Goal: Task Accomplishment & Management: Complete application form

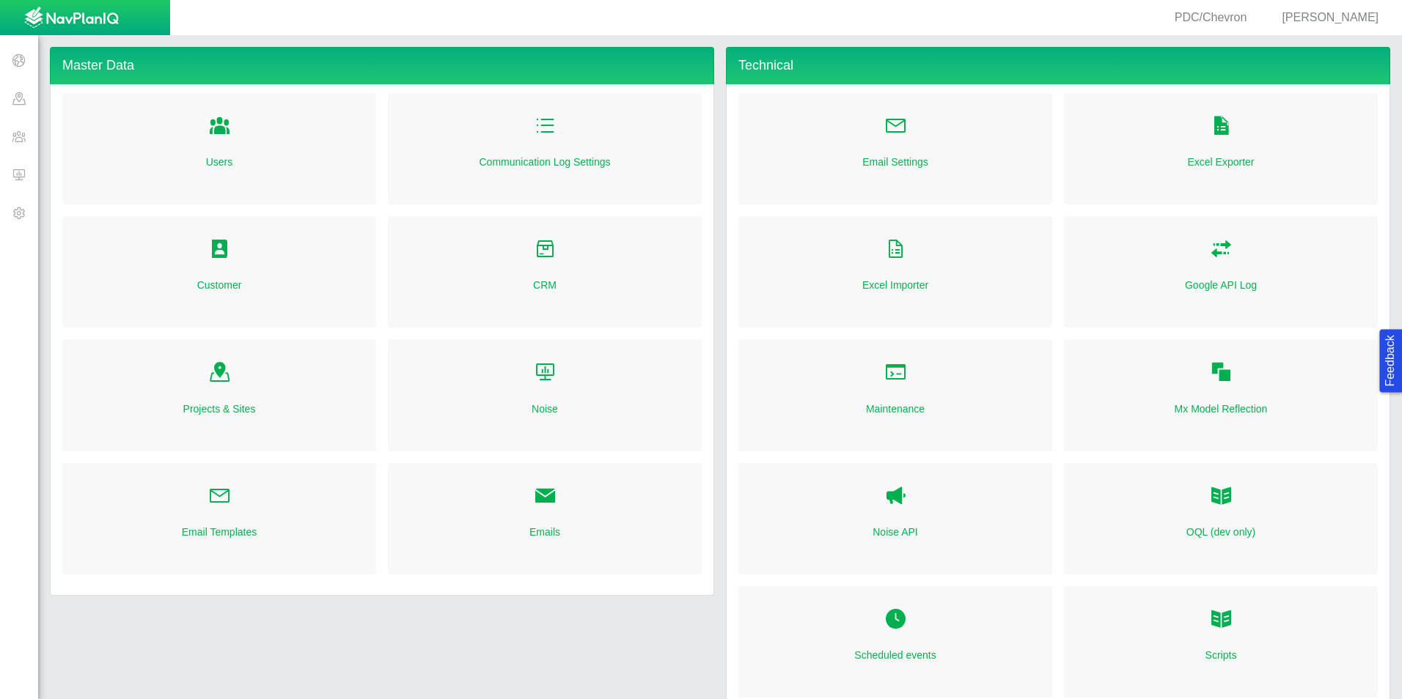
click at [17, 171] on span at bounding box center [19, 174] width 38 height 38
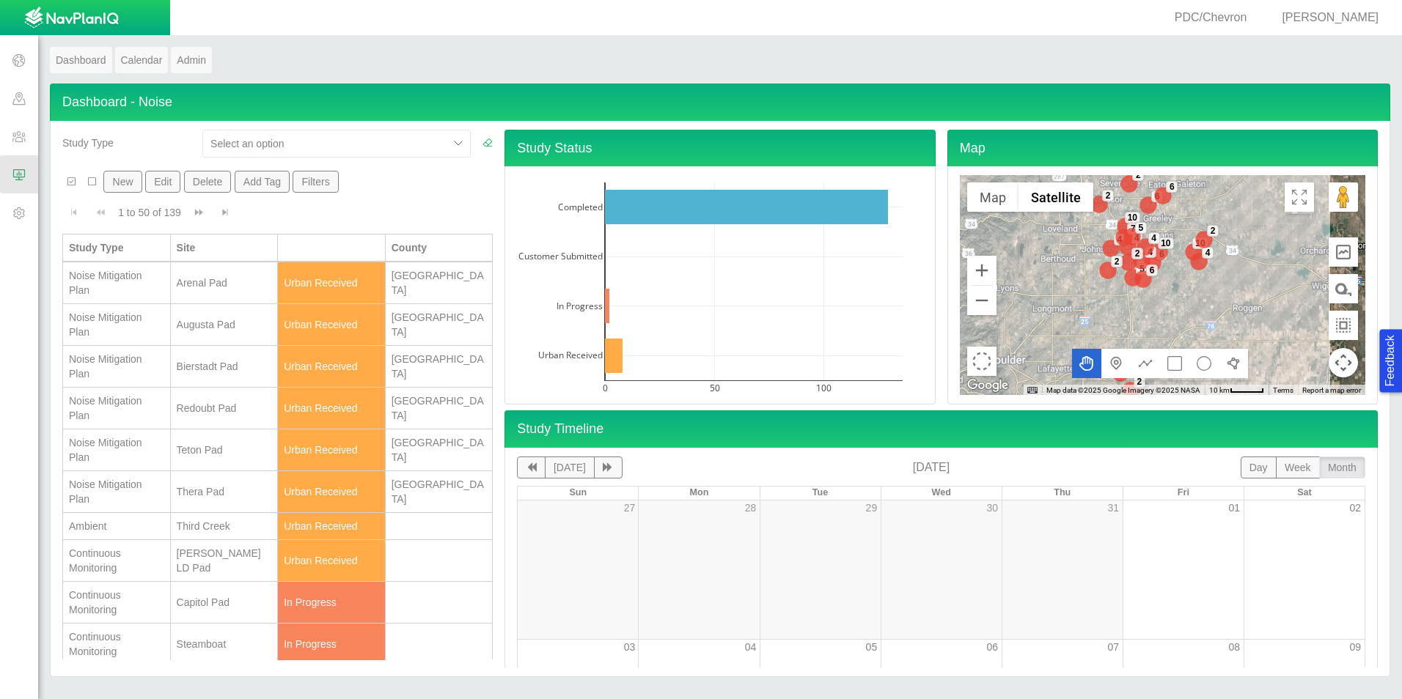
click at [238, 563] on div "[PERSON_NAME] LD Pad" at bounding box center [224, 560] width 95 height 29
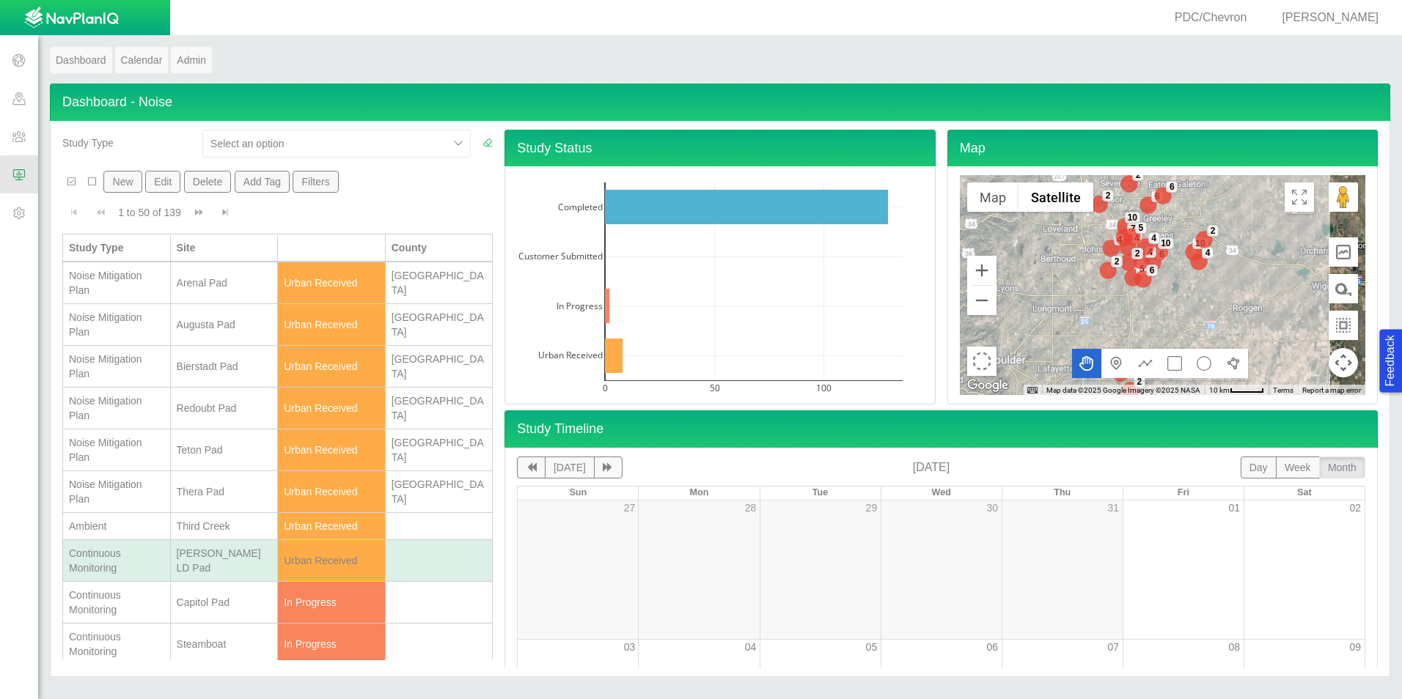
click at [238, 563] on div "[PERSON_NAME] LD Pad" at bounding box center [224, 560] width 95 height 29
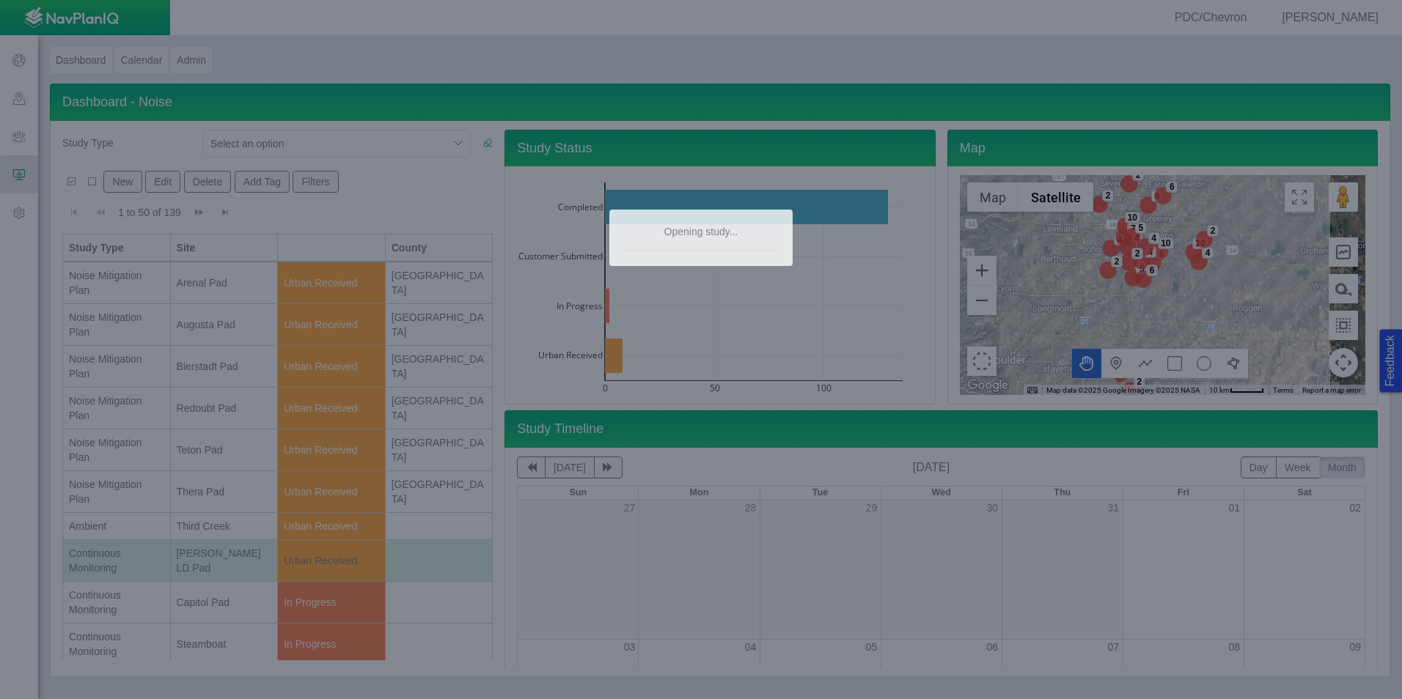
type textarea "x"
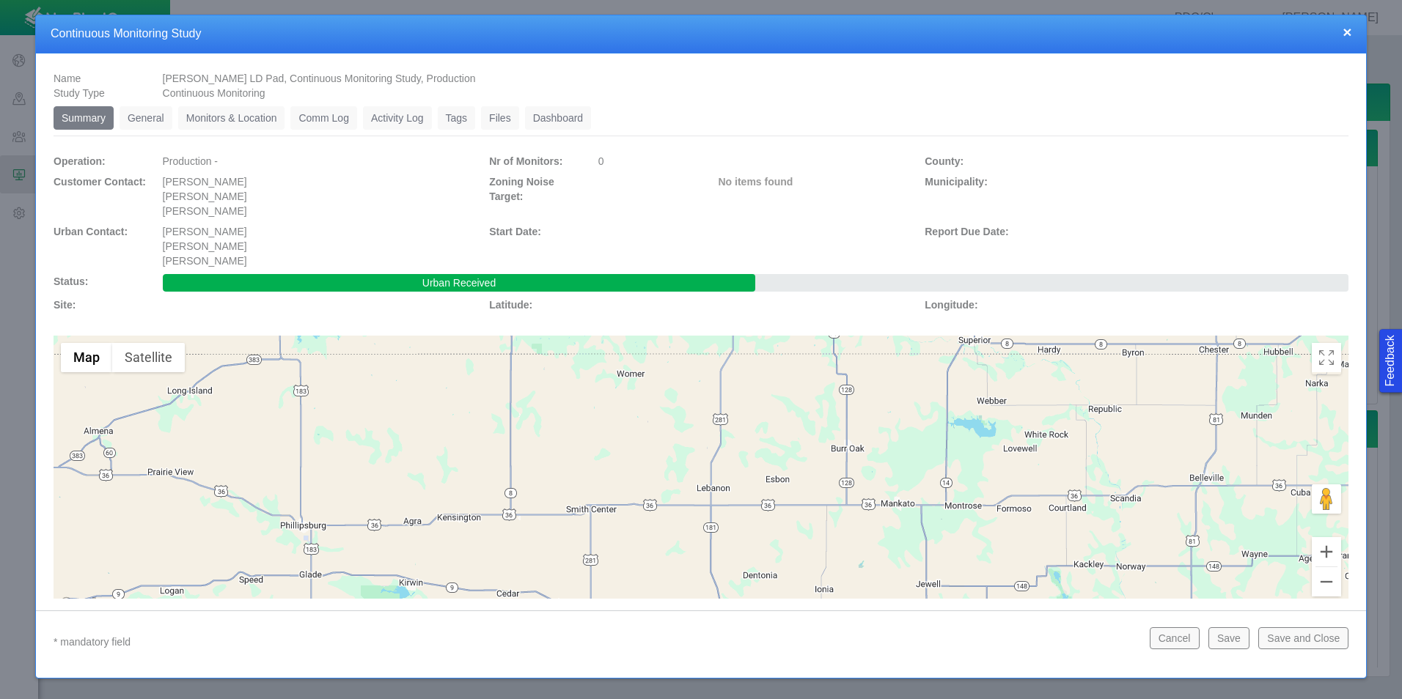
click at [1344, 35] on button "×" at bounding box center [1346, 31] width 9 height 15
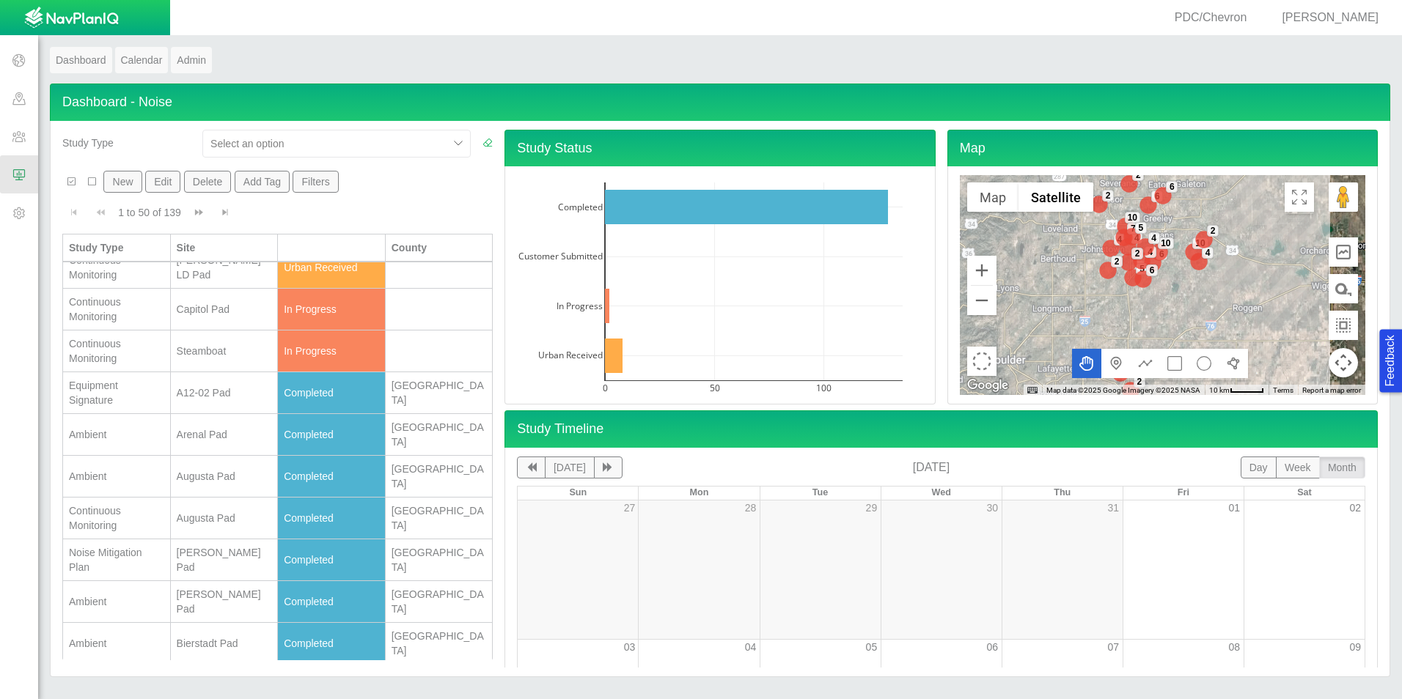
scroll to position [513, 0]
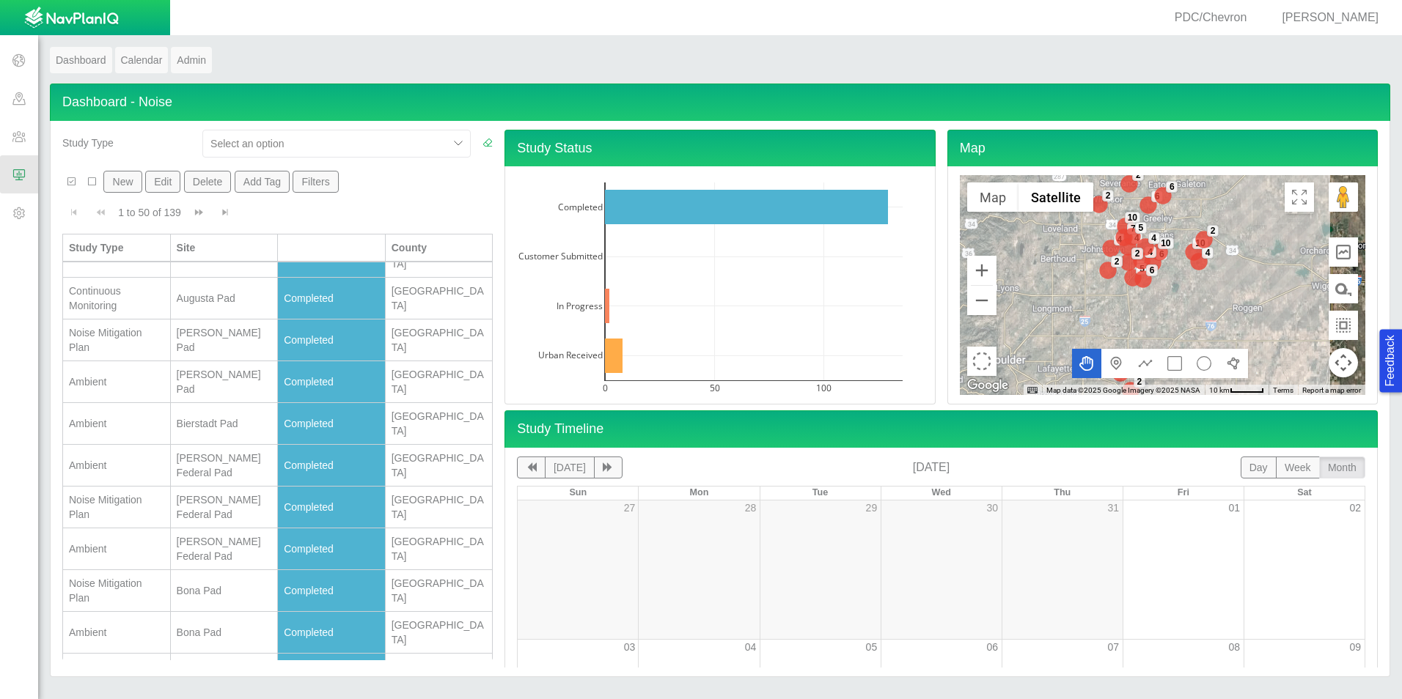
click at [128, 186] on button "New" at bounding box center [122, 182] width 38 height 22
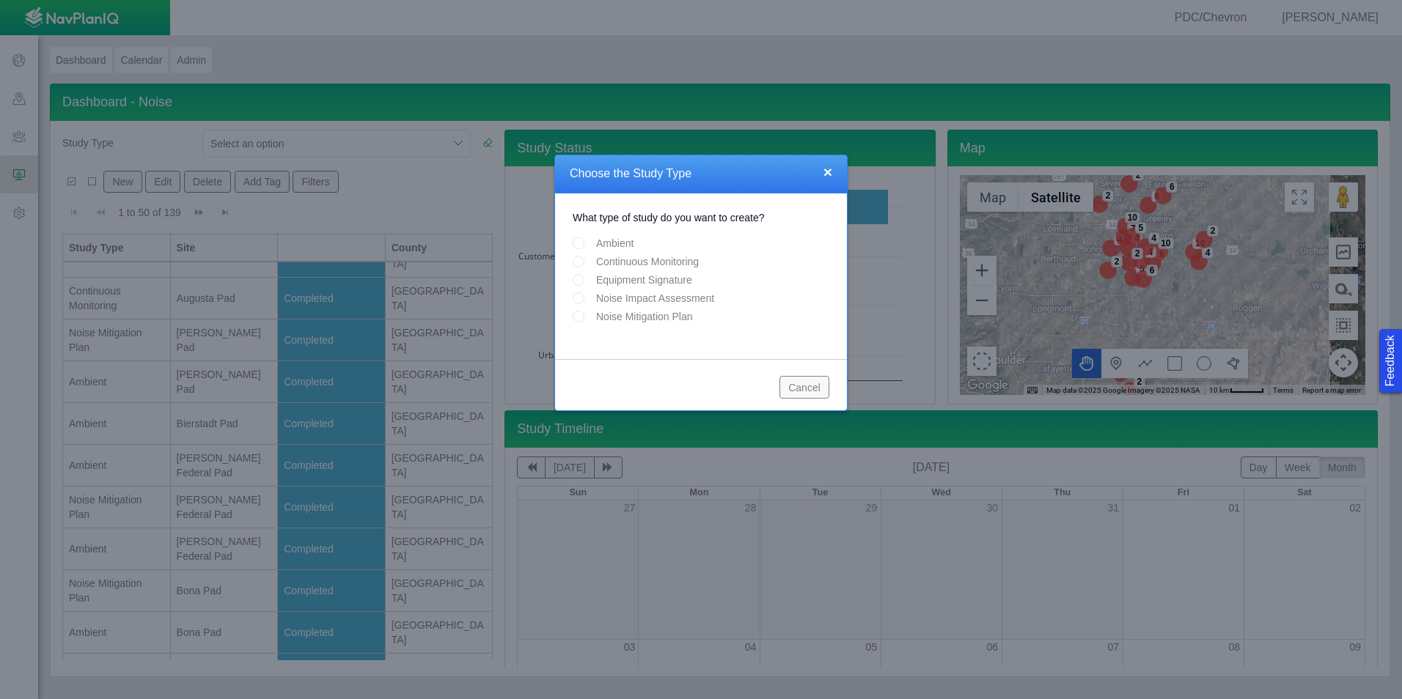
click at [578, 256] on input "Continuous Monitoring" at bounding box center [579, 262] width 12 height 12
radio input "true"
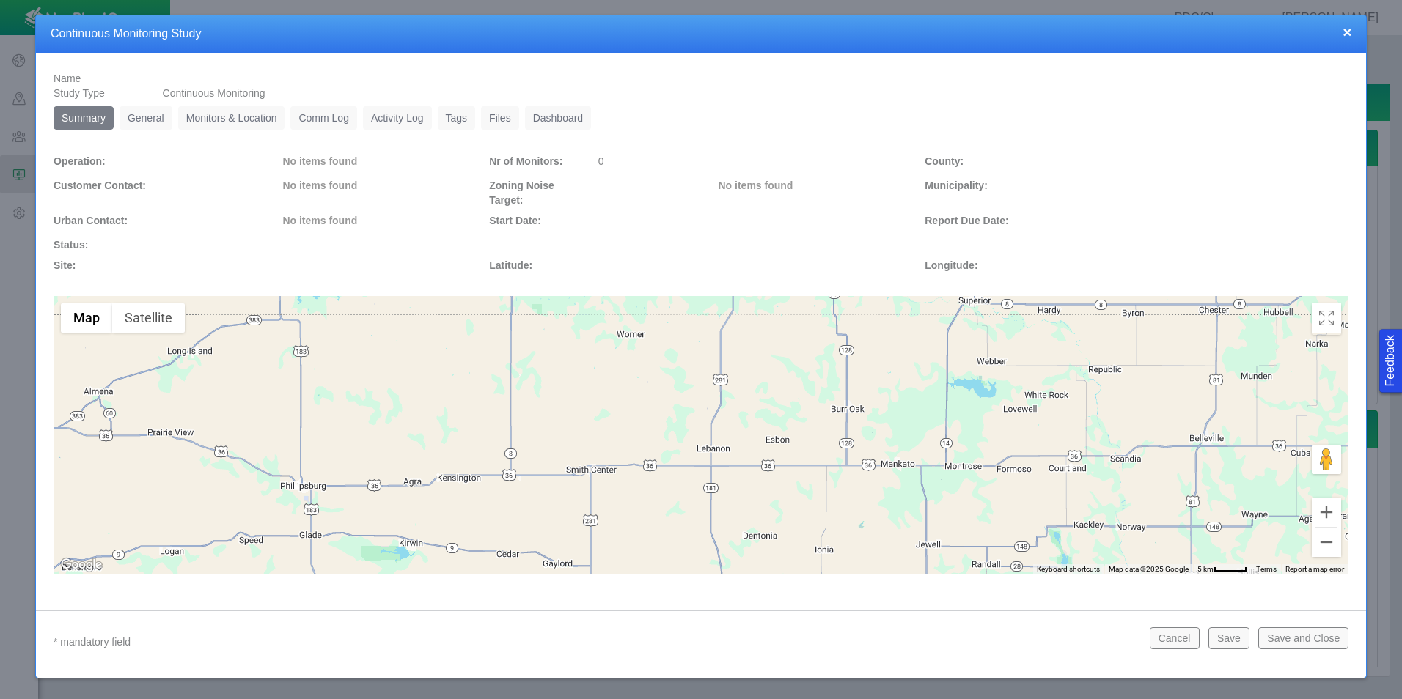
click at [156, 125] on link "General" at bounding box center [146, 117] width 53 height 23
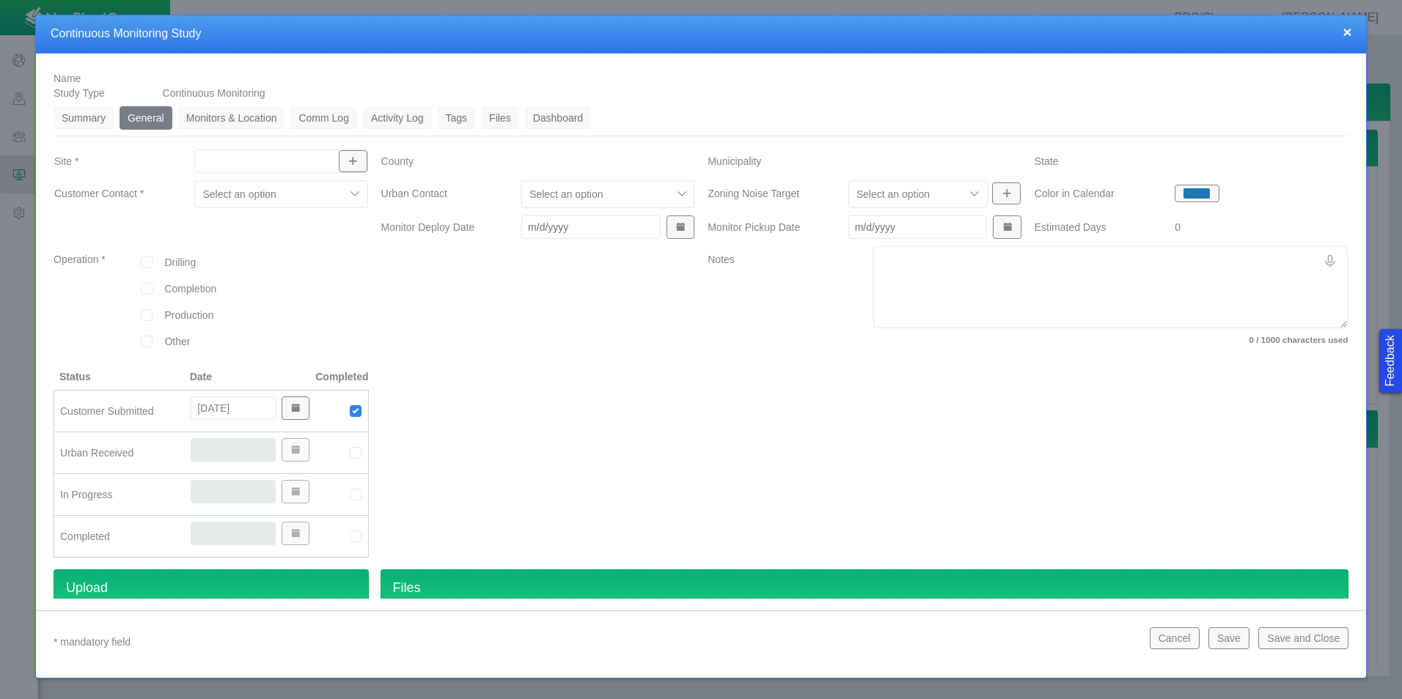
click at [267, 163] on input "Site *" at bounding box center [273, 161] width 145 height 15
type input "Chart"
click at [265, 190] on span "[PERSON_NAME] Pad" at bounding box center [279, 195] width 157 height 15
type input "[PERSON_NAME] Pad"
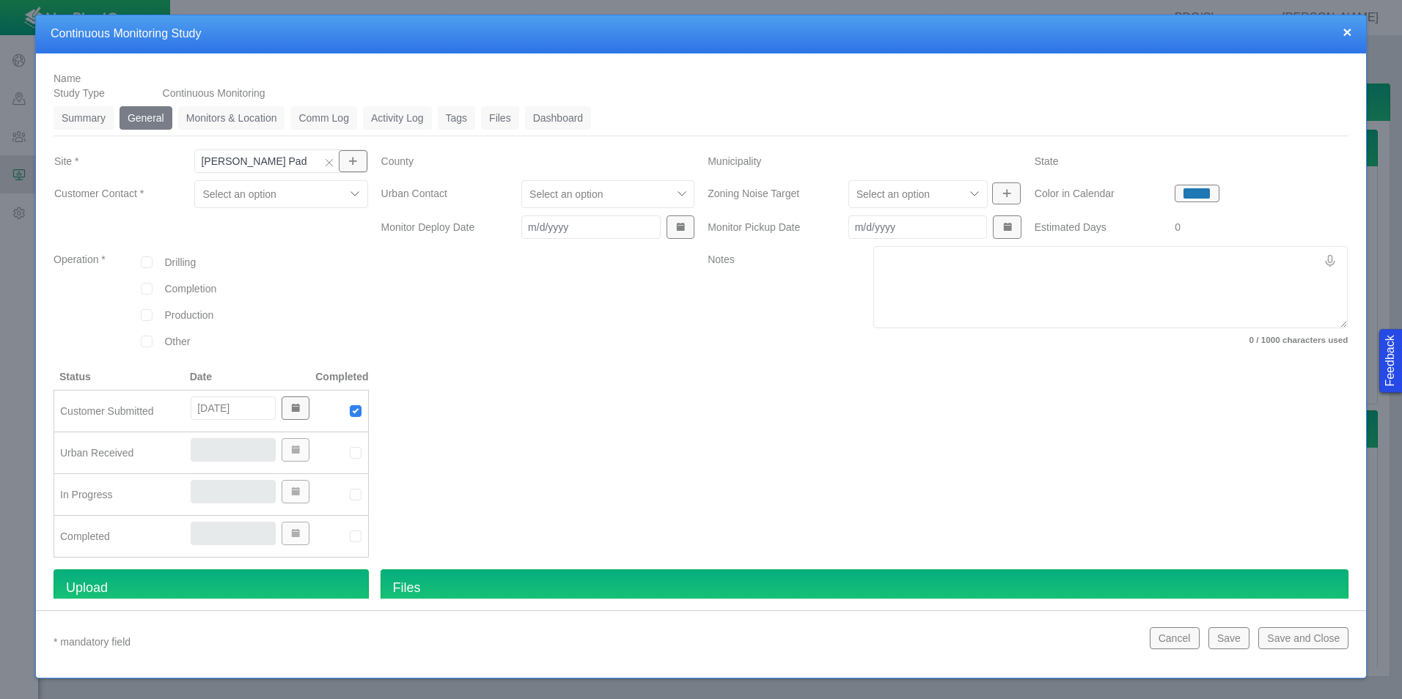
click at [329, 202] on div "Select an option" at bounding box center [270, 194] width 150 height 23
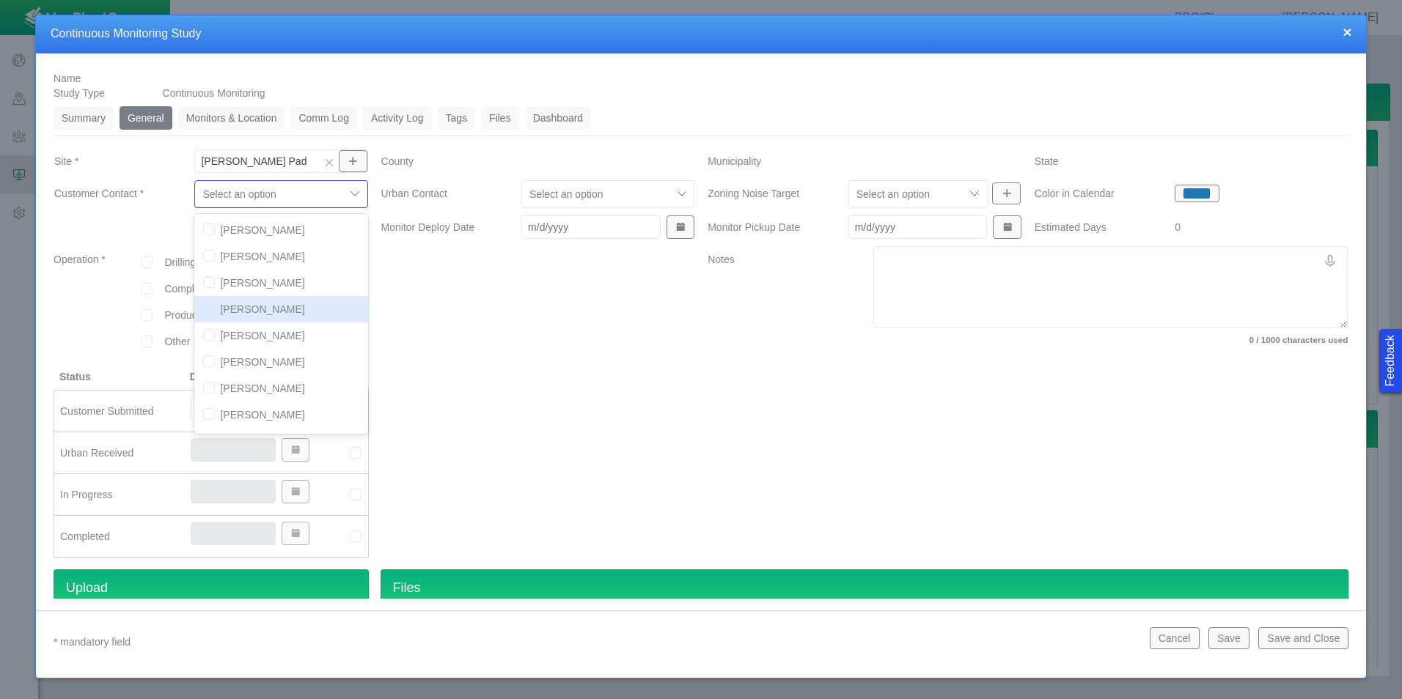
click at [468, 331] on div at bounding box center [538, 307] width 327 height 123
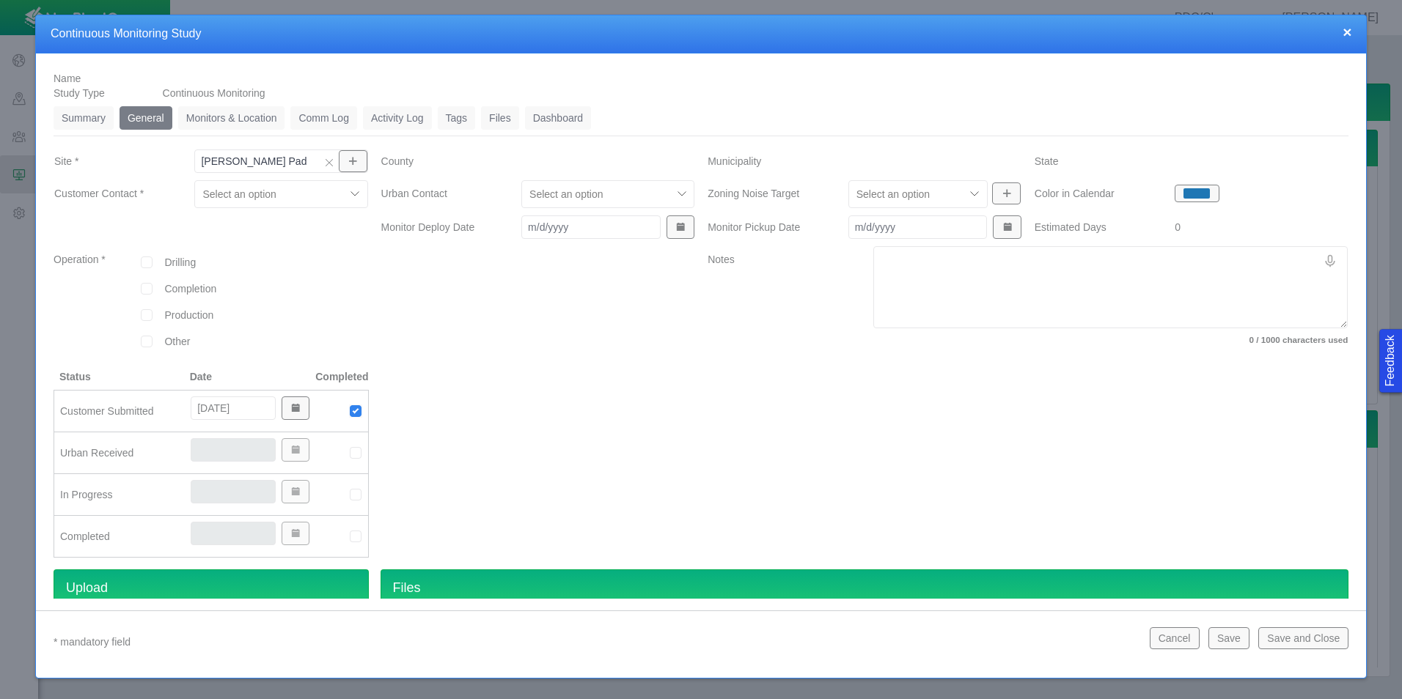
click at [151, 301] on div "Completion" at bounding box center [251, 292] width 233 height 26
click at [145, 292] on input "checkbox" at bounding box center [147, 289] width 12 height 12
checkbox input "true"
click at [622, 367] on div at bounding box center [538, 307] width 327 height 123
click at [349, 455] on img at bounding box center [355, 452] width 13 height 13
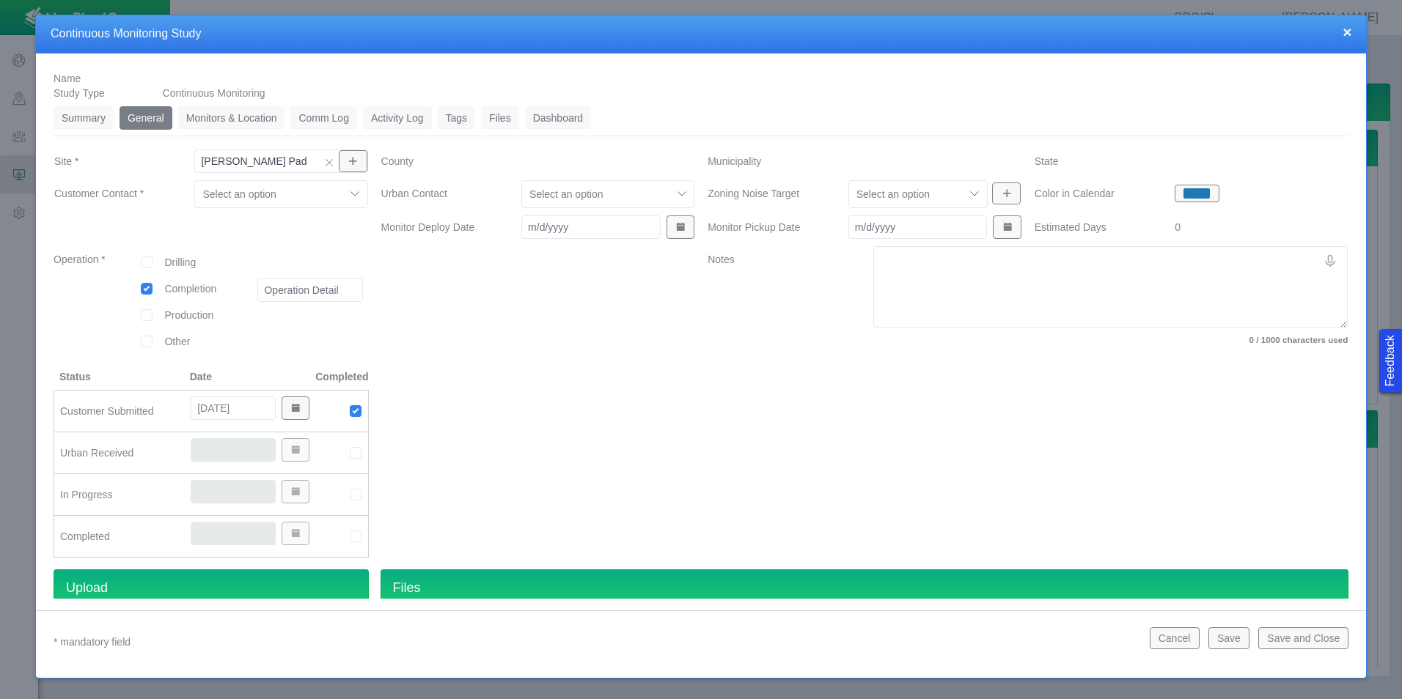
type input "[DATE]"
click at [562, 313] on div at bounding box center [538, 307] width 327 height 123
click at [584, 185] on div at bounding box center [596, 194] width 135 height 18
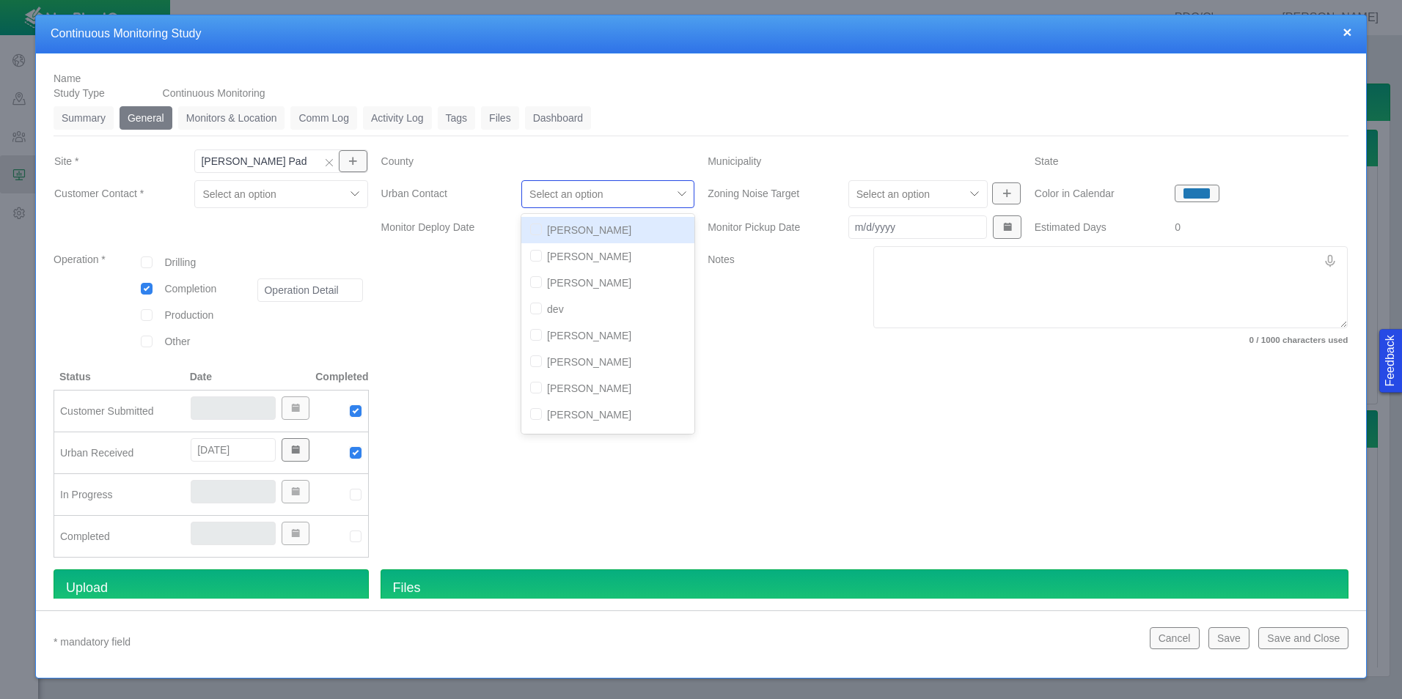
click at [521, 229] on div "[PERSON_NAME]" at bounding box center [607, 230] width 173 height 26
checkbox input "true"
click at [532, 260] on input "checkbox" at bounding box center [536, 256] width 12 height 12
checkbox input "true"
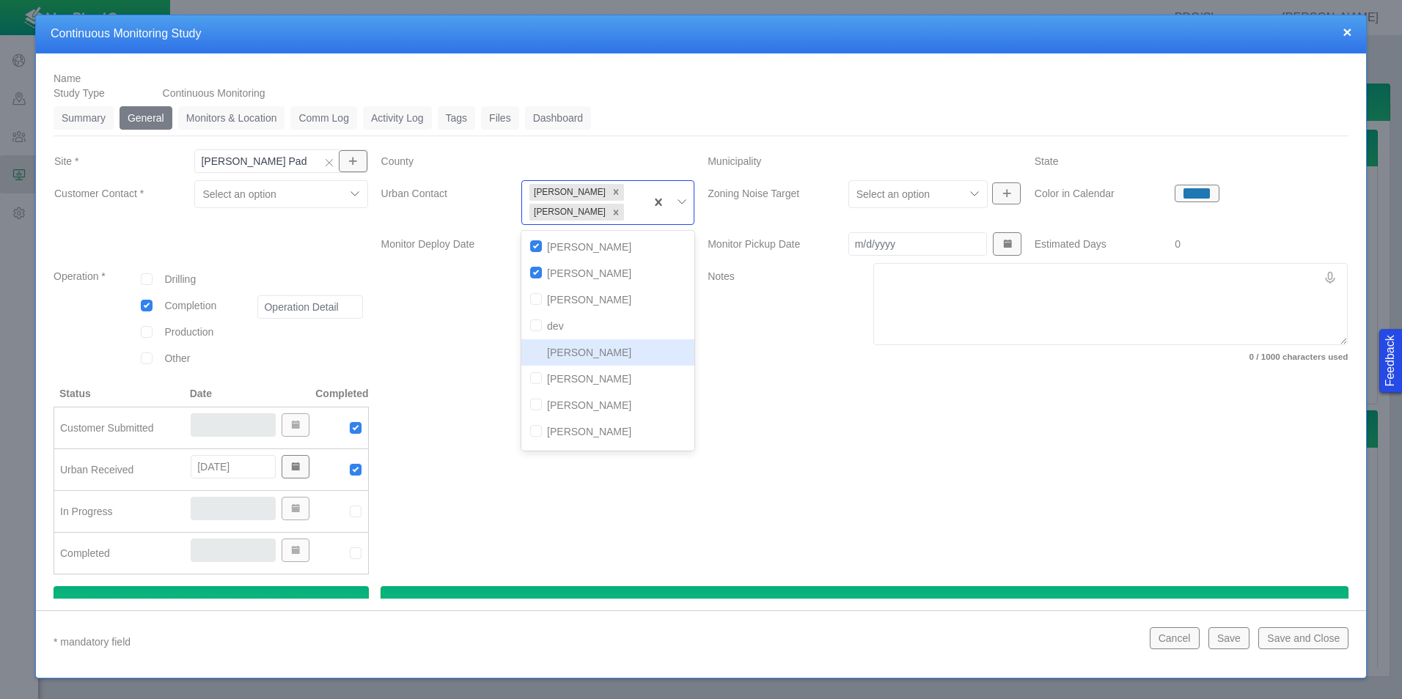
click at [534, 364] on div "[PERSON_NAME]" at bounding box center [607, 352] width 173 height 26
checkbox input "true"
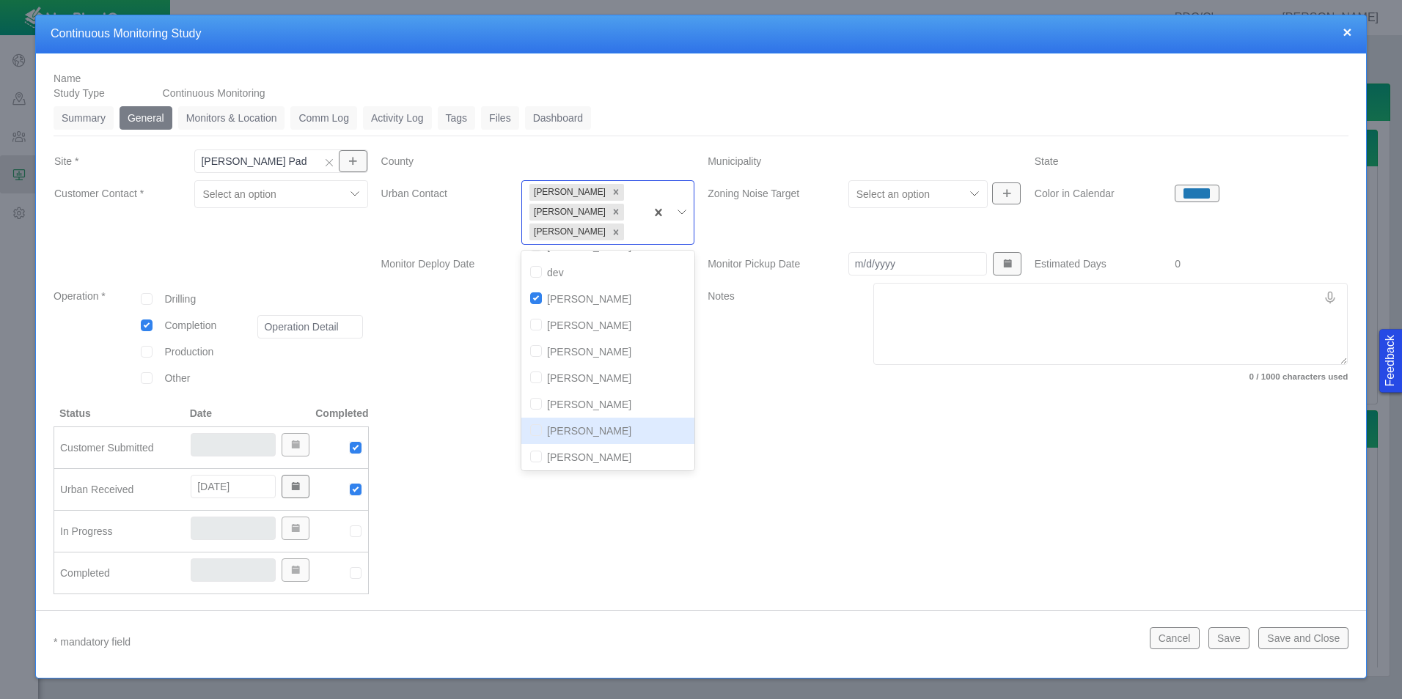
scroll to position [129, 0]
click at [530, 453] on input "checkbox" at bounding box center [536, 454] width 12 height 12
checkbox input "true"
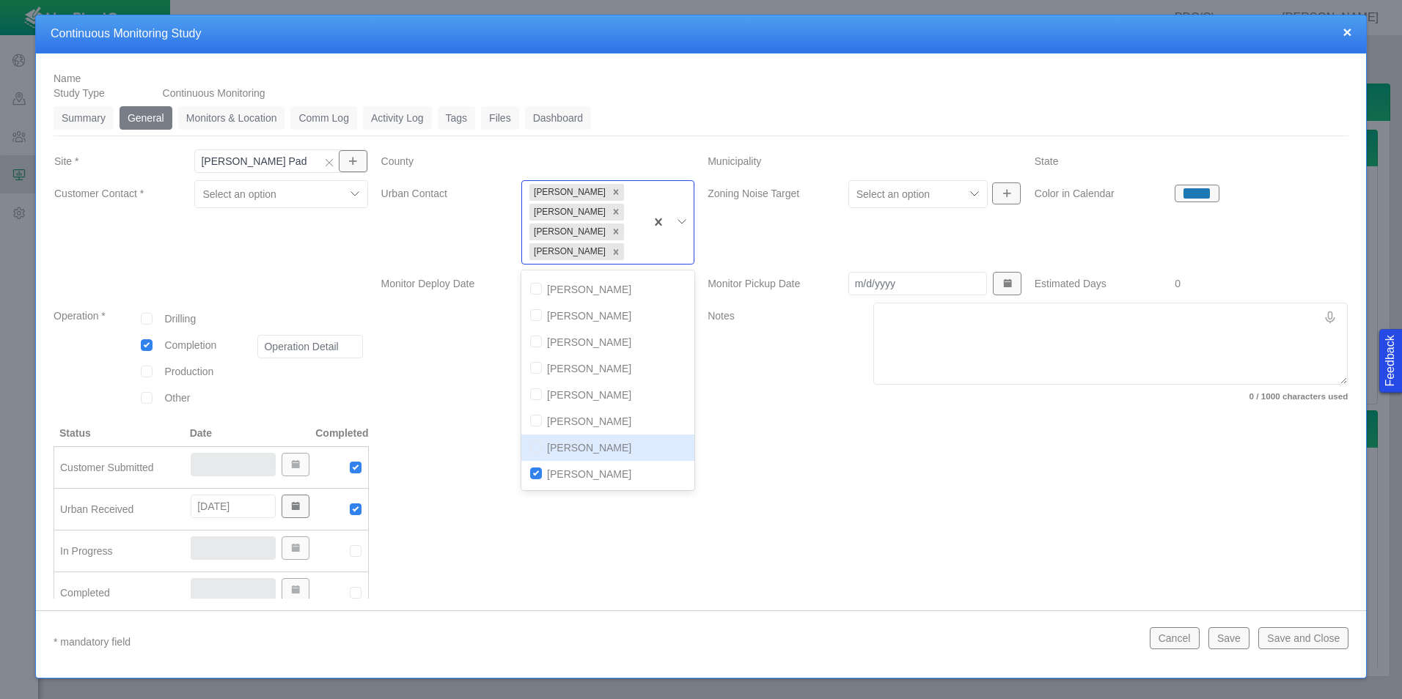
click at [479, 433] on div at bounding box center [538, 526] width 327 height 200
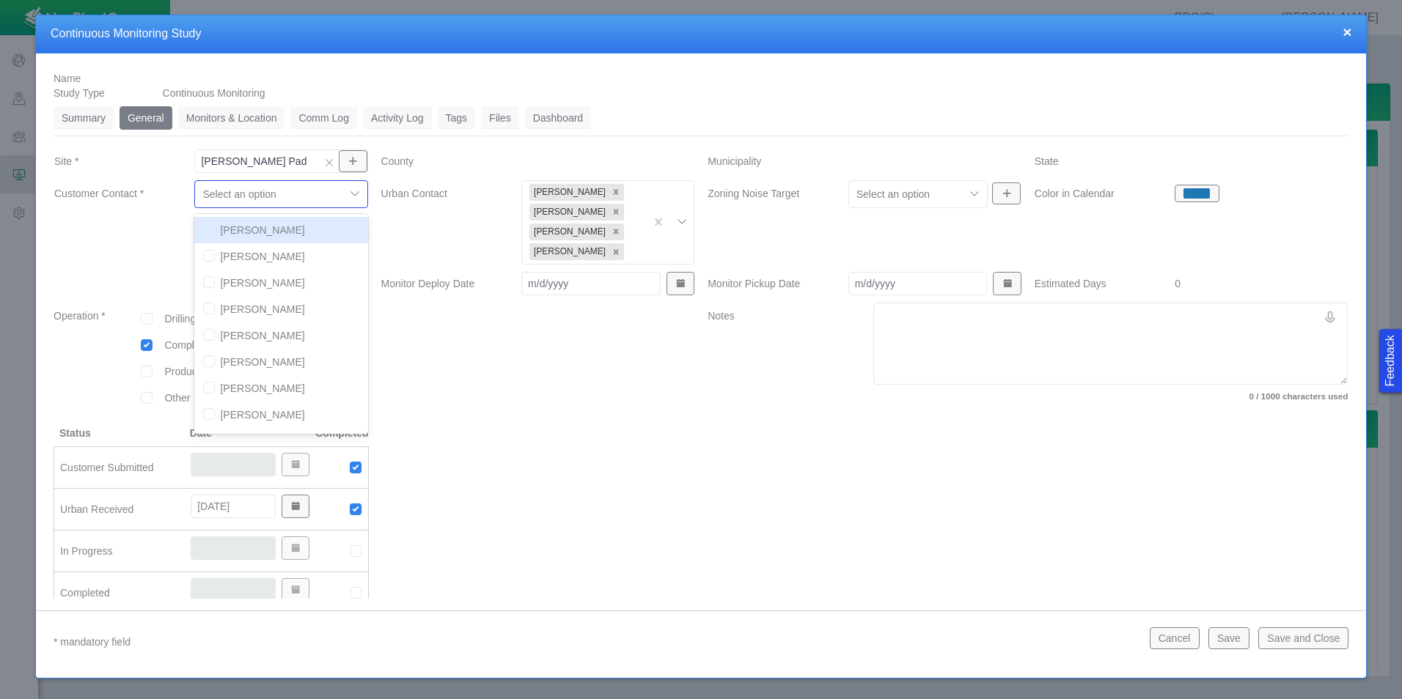
click at [224, 194] on div at bounding box center [269, 194] width 135 height 18
click at [208, 335] on input "checkbox" at bounding box center [209, 335] width 12 height 12
checkbox input "true"
click at [207, 256] on input "checkbox" at bounding box center [209, 256] width 12 height 12
checkbox input "true"
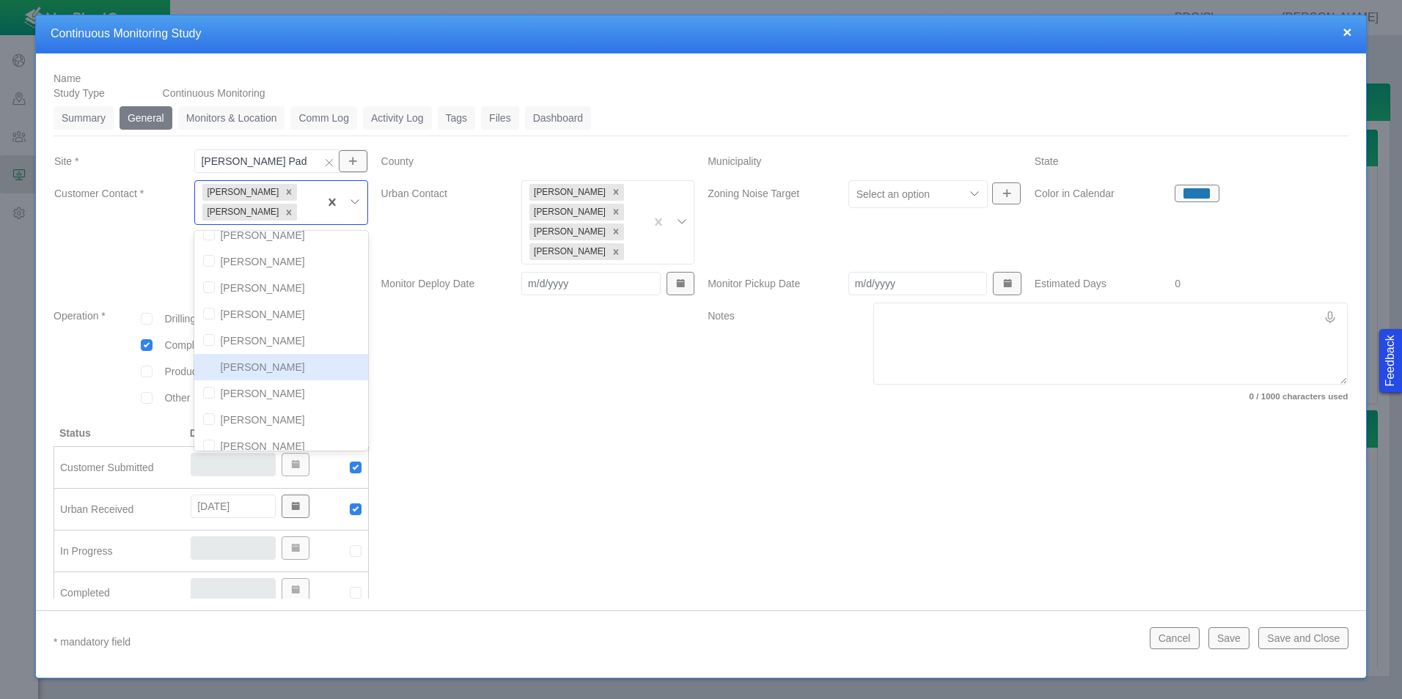
scroll to position [587, 0]
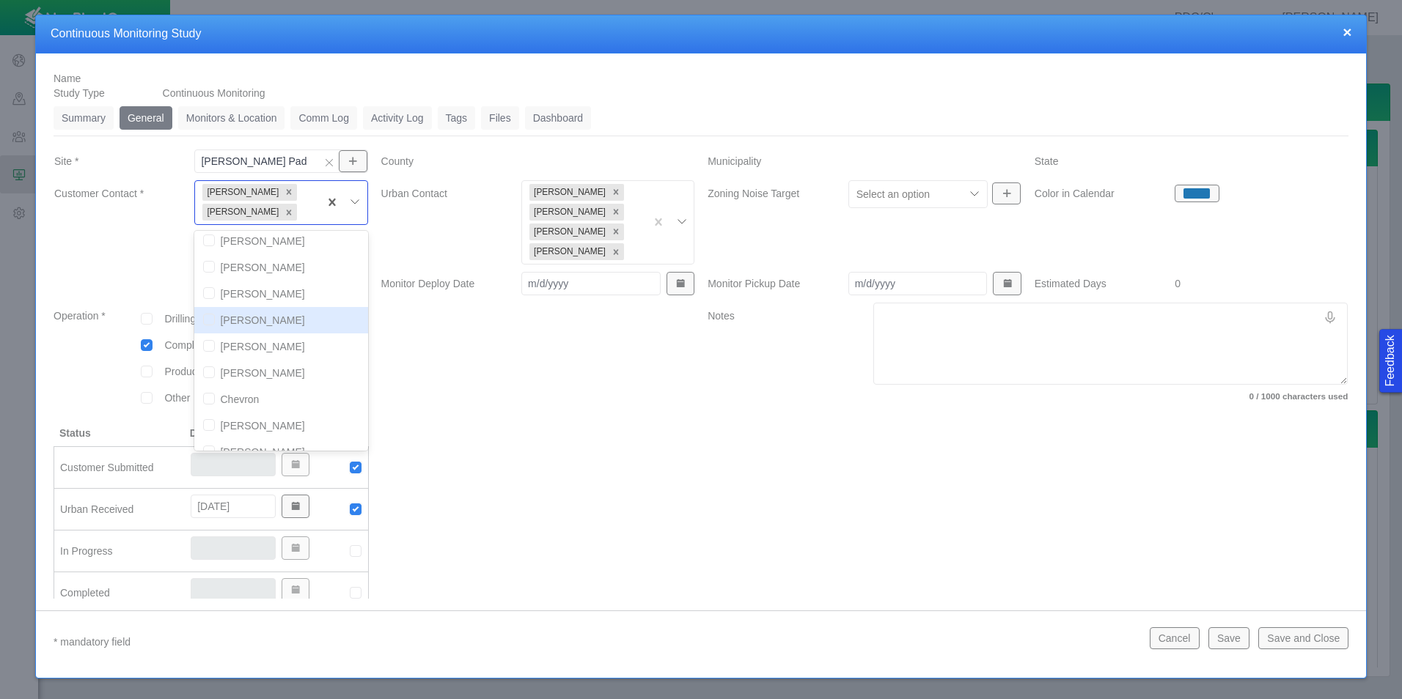
click at [207, 320] on input "checkbox" at bounding box center [209, 320] width 12 height 12
checkbox input "true"
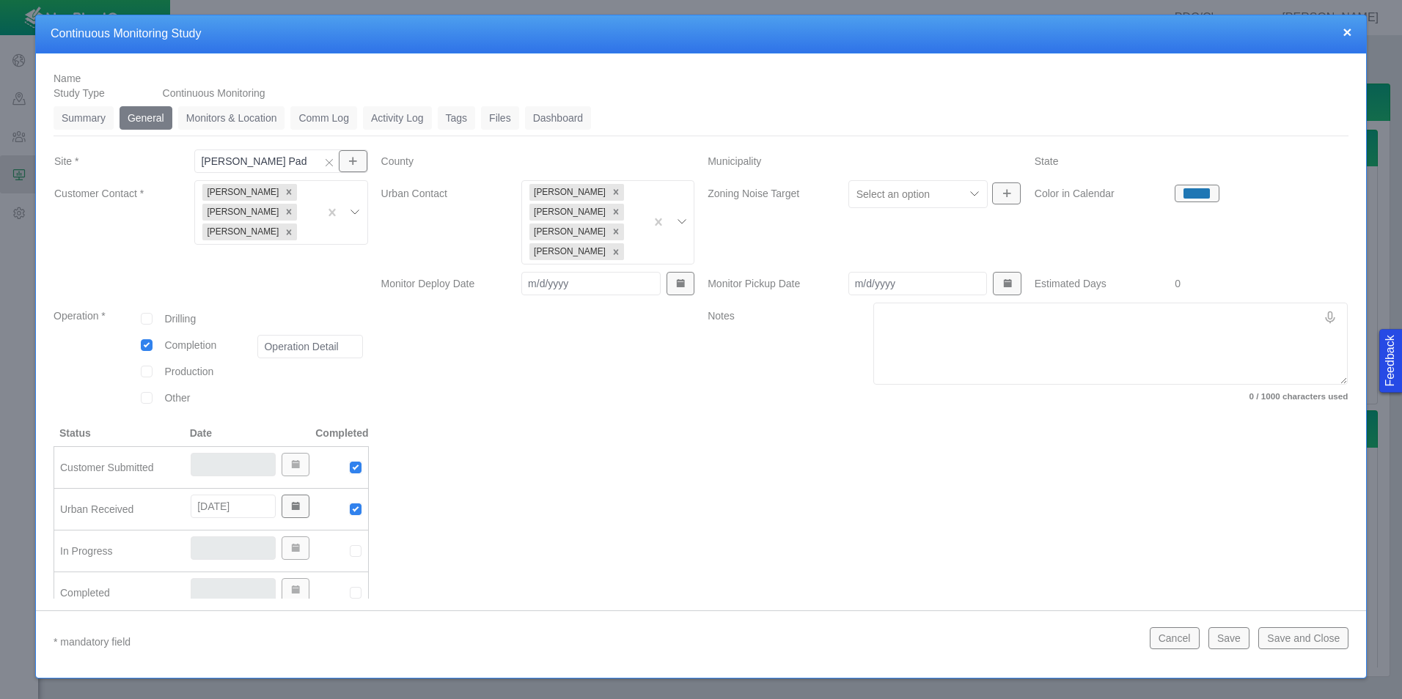
click at [605, 406] on div at bounding box center [538, 364] width 327 height 123
click at [284, 191] on icon "Remove Tony Ball" at bounding box center [289, 192] width 10 height 10
click at [300, 212] on div at bounding box center [305, 213] width 11 height 18
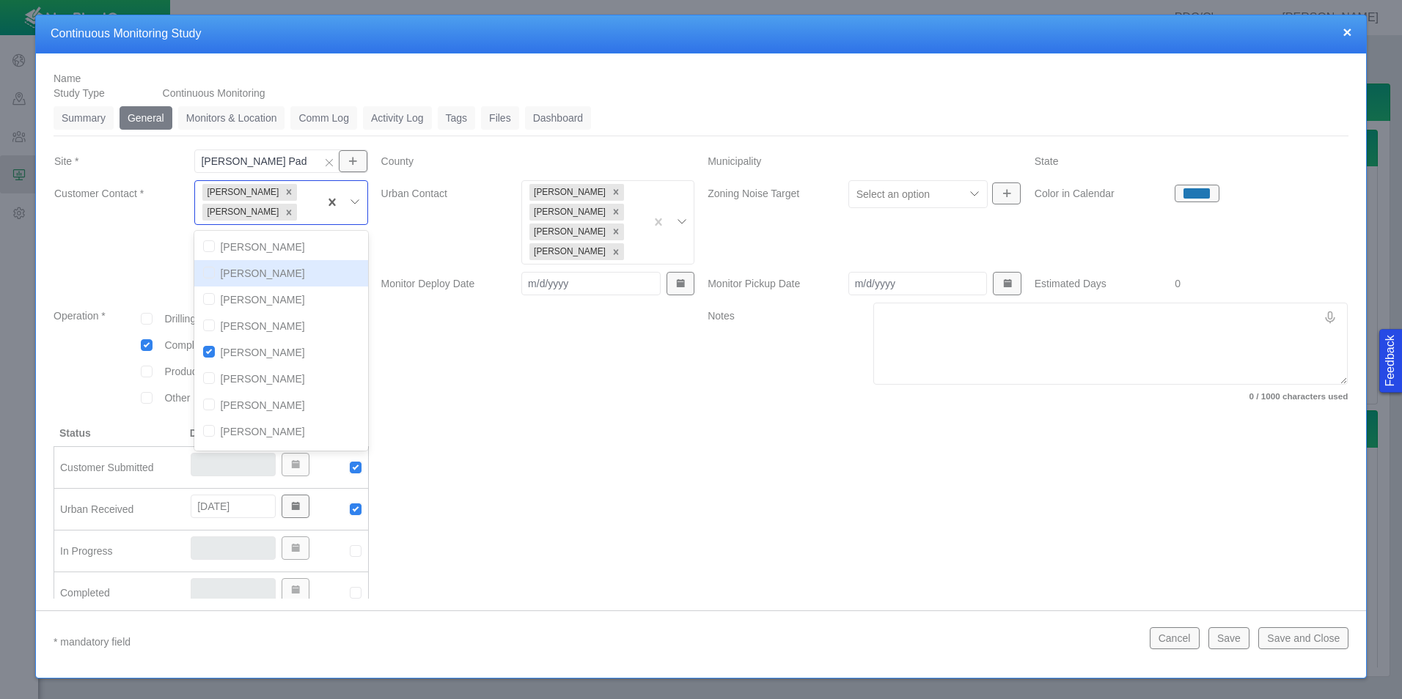
click at [210, 273] on input "checkbox" at bounding box center [209, 273] width 12 height 12
checkbox input "true"
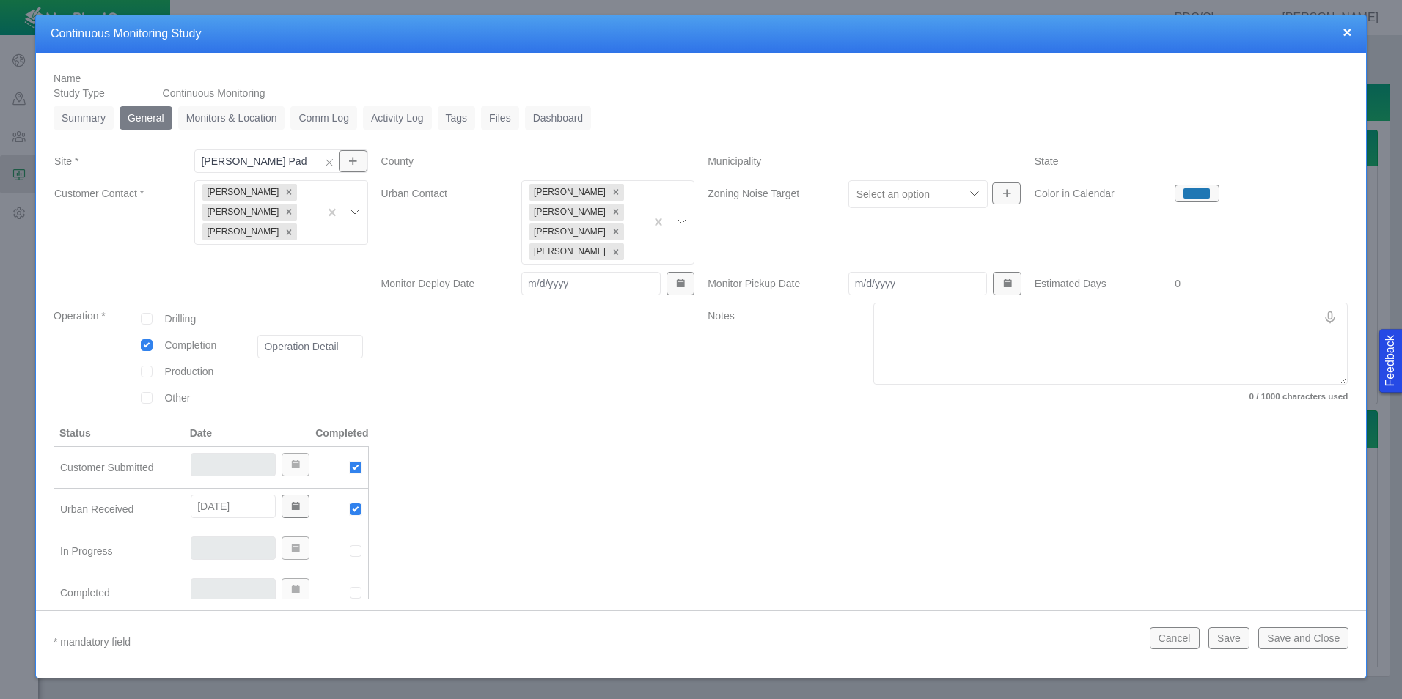
click at [507, 357] on div at bounding box center [538, 364] width 327 height 123
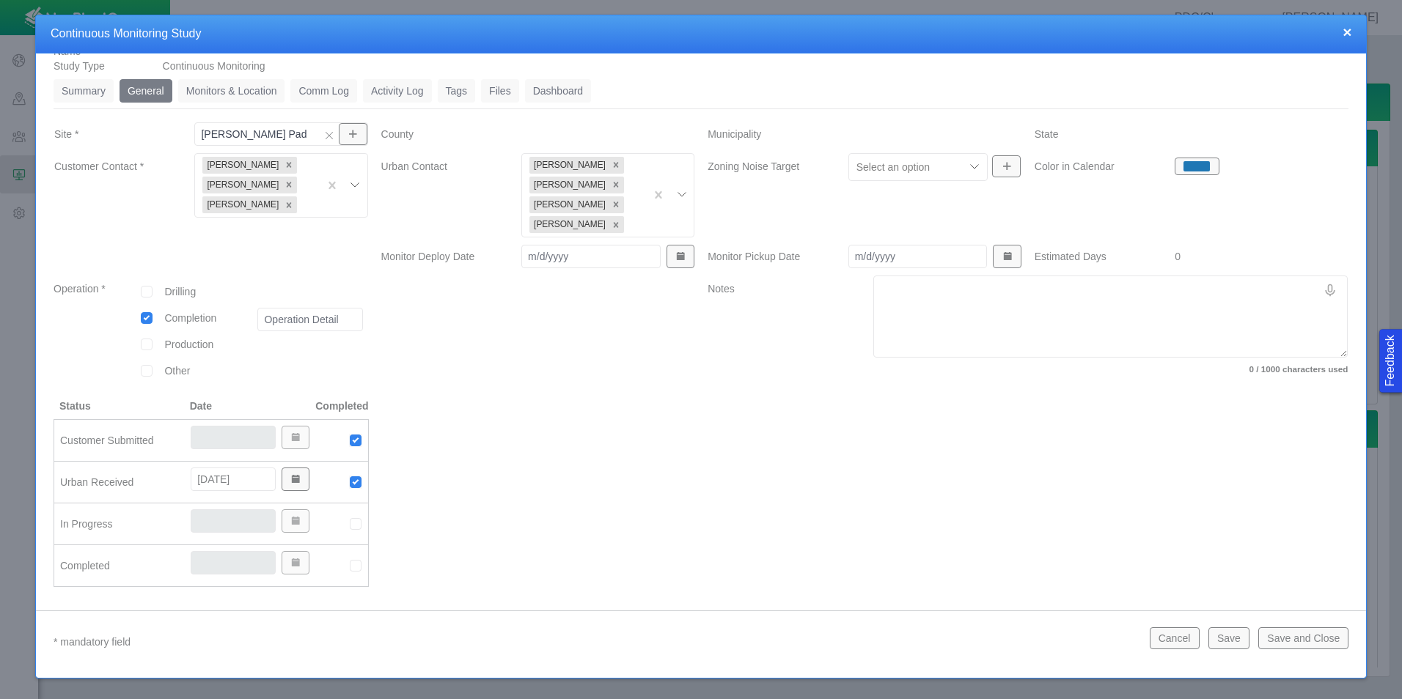
scroll to position [0, 0]
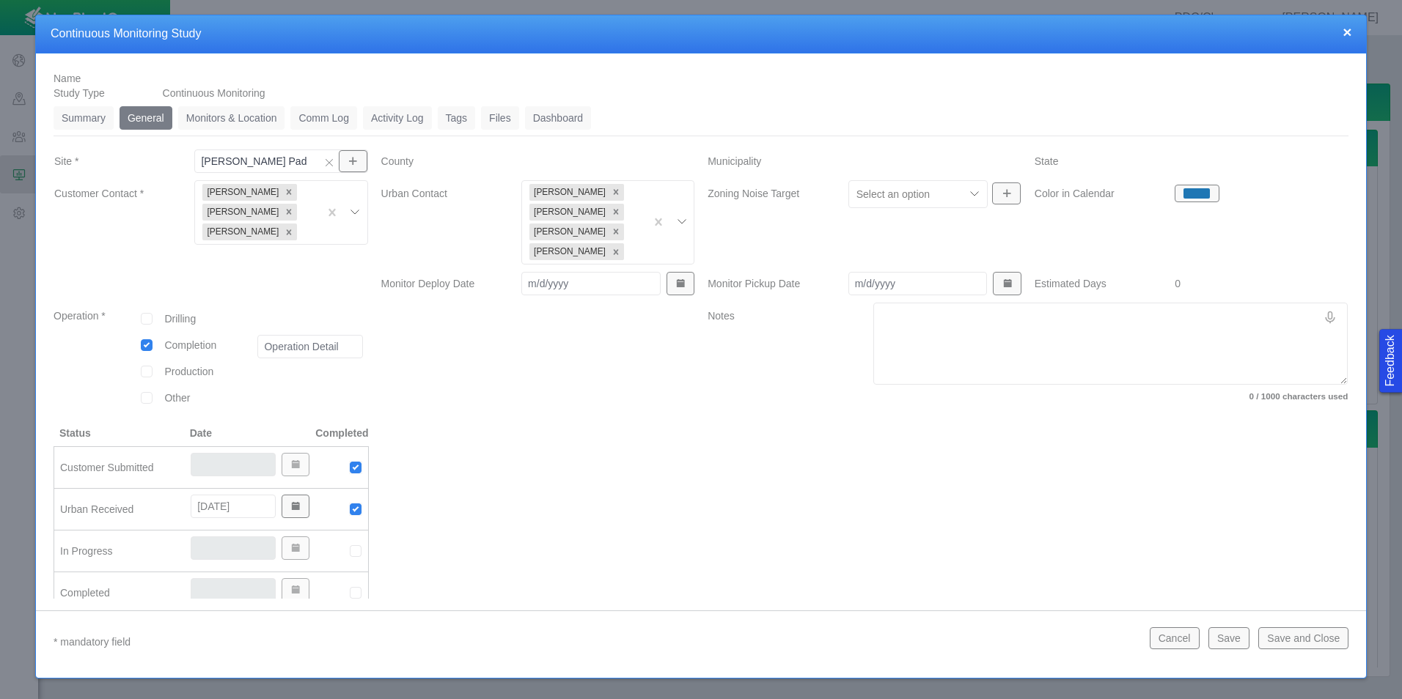
click at [705, 460] on div at bounding box center [1027, 526] width 653 height 200
click at [247, 115] on link "Monitors & Location" at bounding box center [231, 117] width 107 height 23
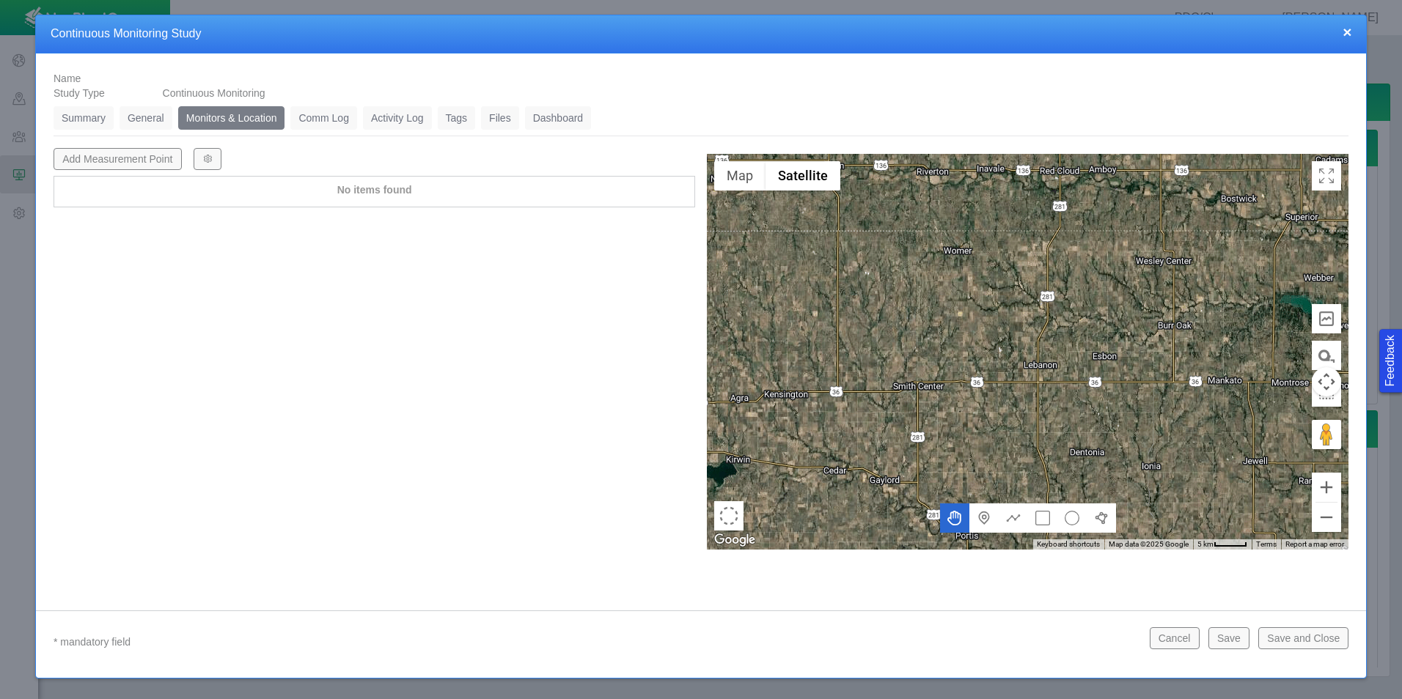
click at [124, 164] on button "Add Measurement Point" at bounding box center [118, 159] width 128 height 22
type textarea "x"
select select "CostumerReview"
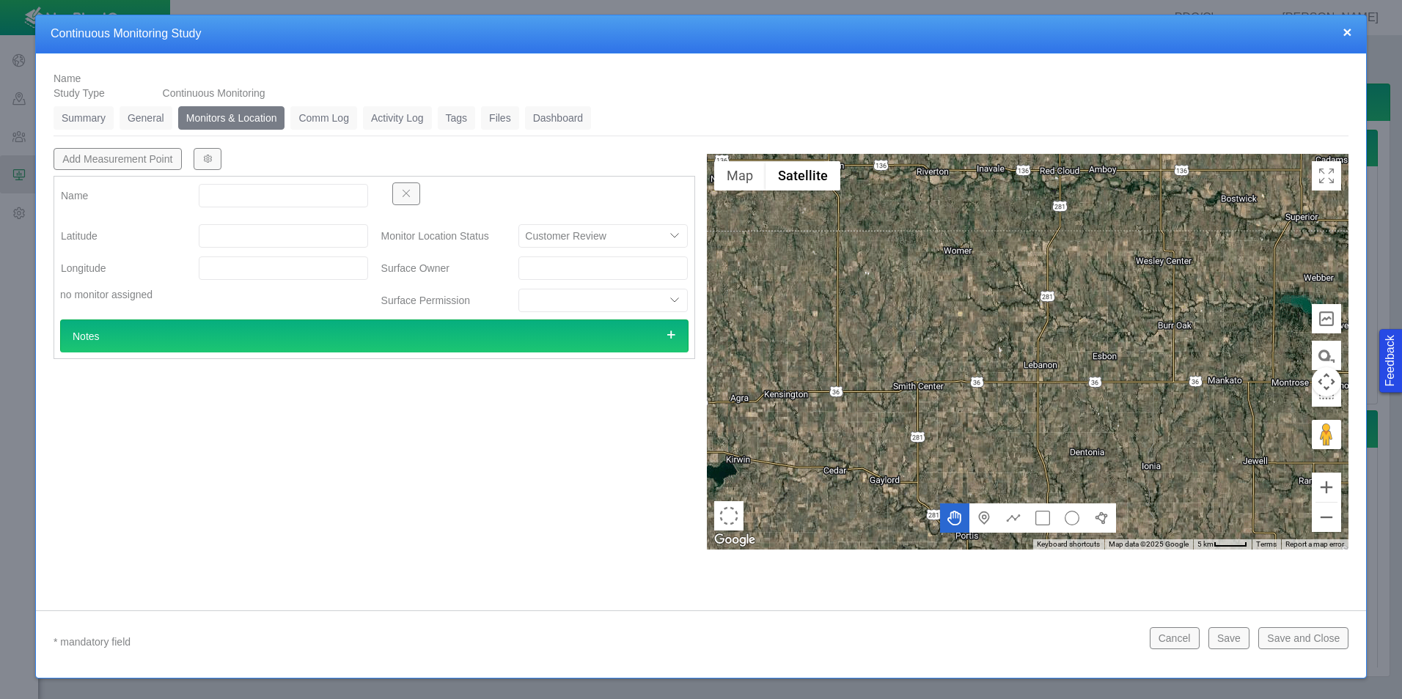
click at [267, 192] on input "Name" at bounding box center [283, 195] width 169 height 23
type input "MP1"
click at [271, 235] on input "Latitude" at bounding box center [283, 235] width 169 height 23
type input "40.26799000"
click at [279, 271] on input "Longitude" at bounding box center [283, 268] width 169 height 23
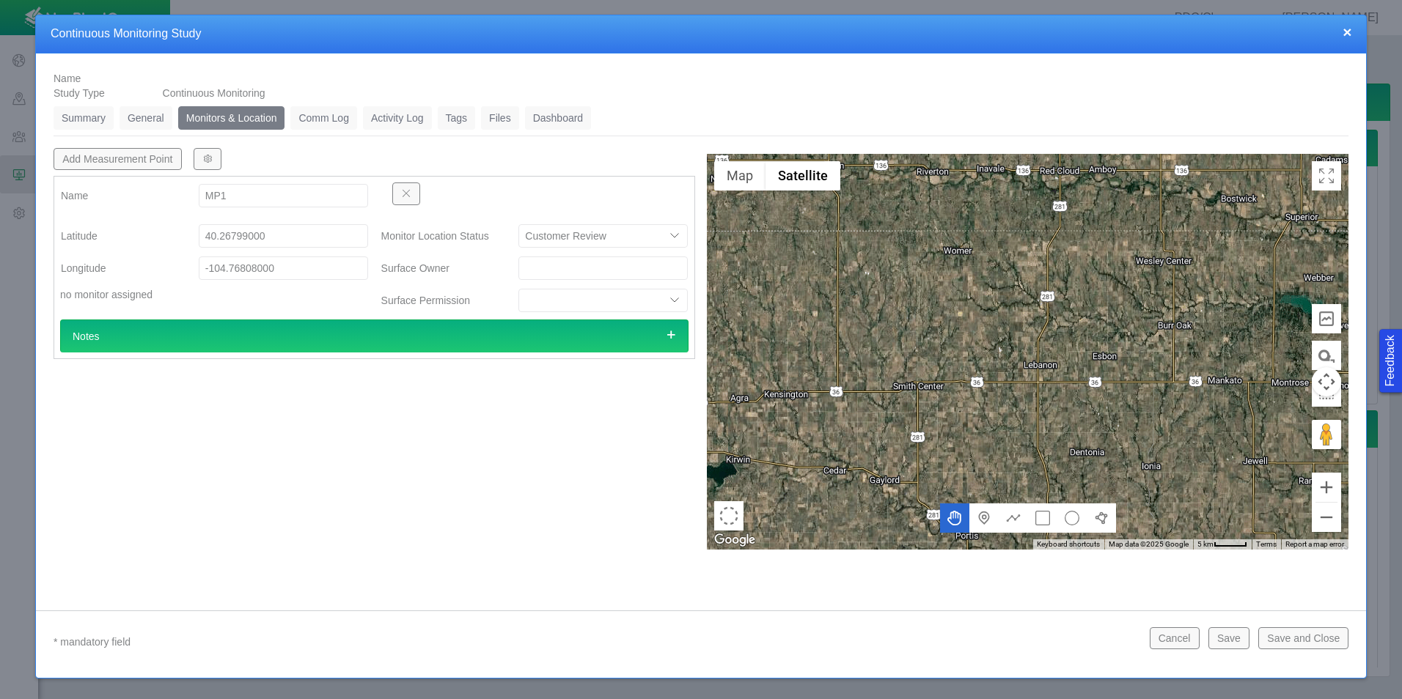
type input "-104.76808000"
click at [244, 464] on div "Add Measurement Point Name MP1 [GEOGRAPHIC_DATA] no monitor assigned Monitor Lo…" at bounding box center [374, 349] width 653 height 402
click at [145, 155] on button "Add Measurement Point" at bounding box center [118, 159] width 128 height 22
type textarea "x"
select select "CostumerReview"
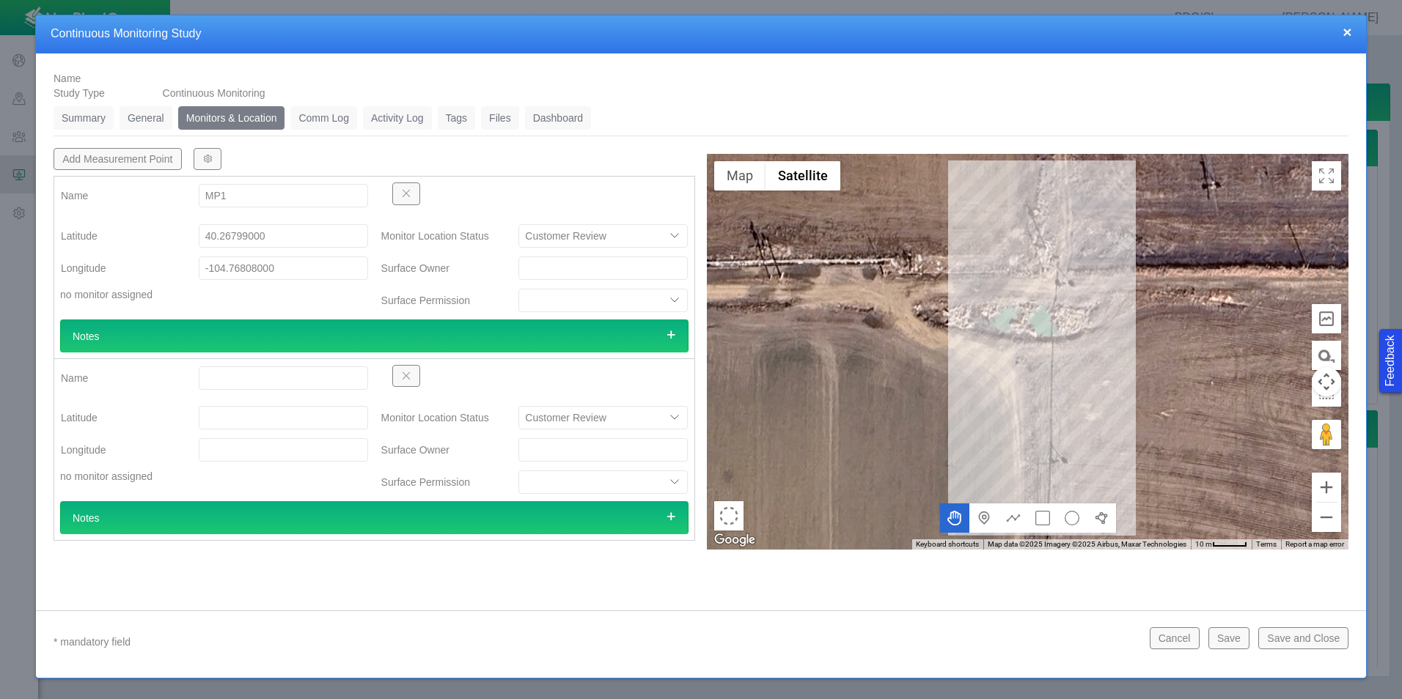
click at [227, 370] on input "Name" at bounding box center [283, 378] width 169 height 23
click at [232, 198] on input "MP1" at bounding box center [283, 195] width 169 height 23
click at [277, 232] on input "40.26799000" at bounding box center [283, 235] width 169 height 23
type input "40.26482000"
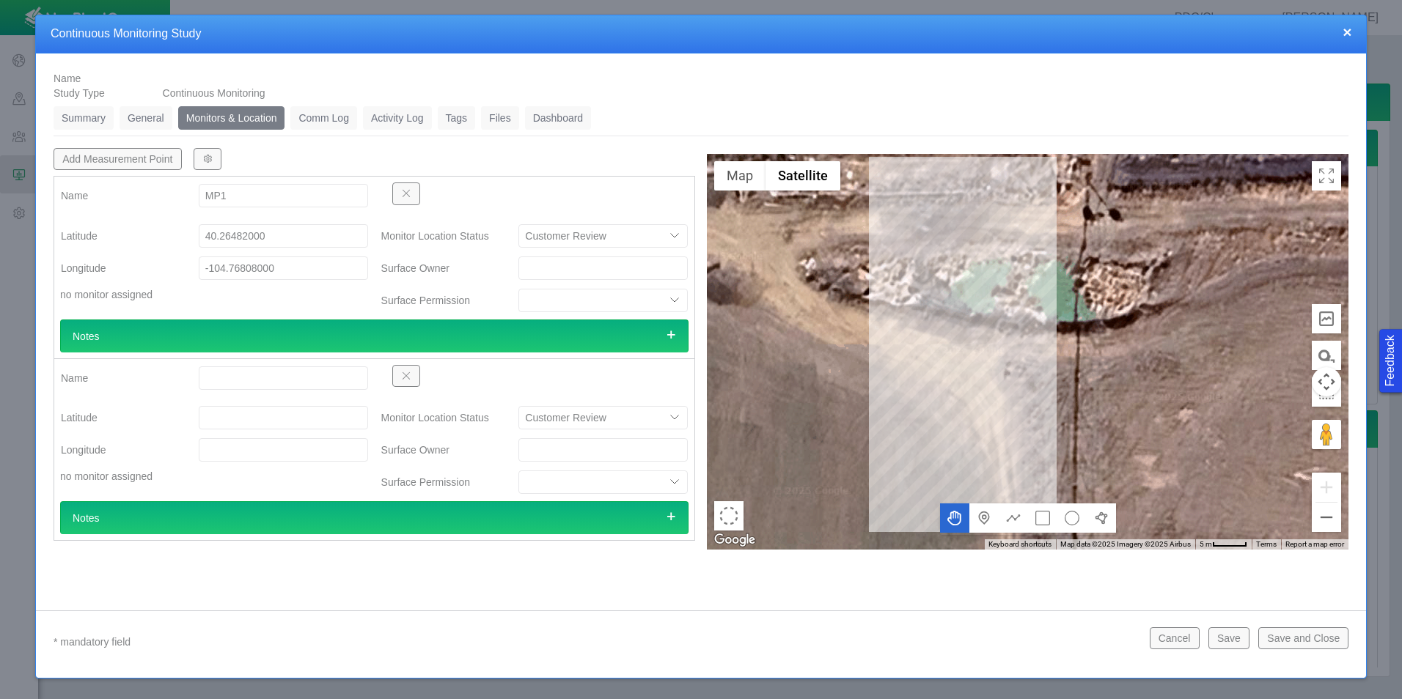
drag, startPoint x: 277, startPoint y: 265, endPoint x: 246, endPoint y: 270, distance: 31.8
click at [246, 270] on input "-104.76808000" at bounding box center [283, 268] width 169 height 23
type input "-104.76343000"
click at [311, 299] on div "no monitor assigned" at bounding box center [214, 294] width 309 height 15
click at [295, 371] on input "Name" at bounding box center [283, 378] width 169 height 23
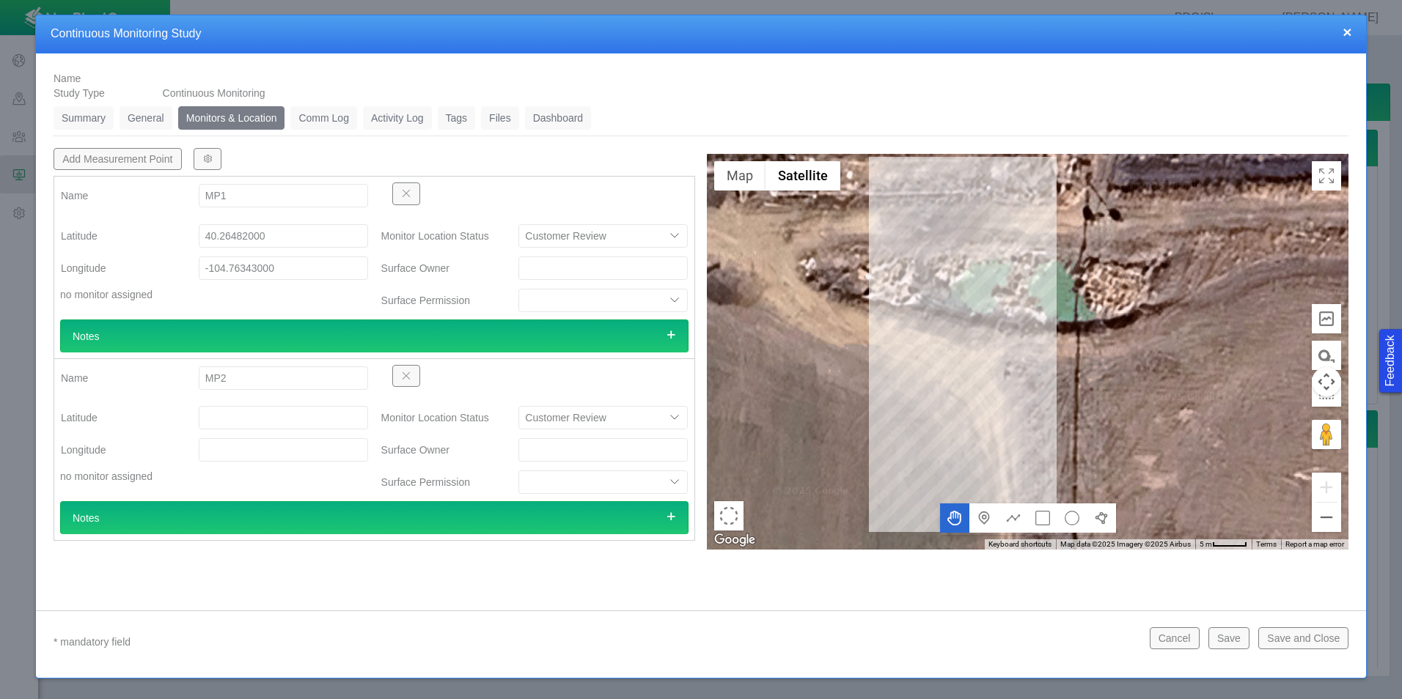
type input "MP2"
click at [288, 425] on input "Latitude" at bounding box center [283, 417] width 169 height 23
type input "40.26799000"
click at [328, 457] on input "Longitude" at bounding box center [283, 449] width 169 height 23
type input "-104.76808000"
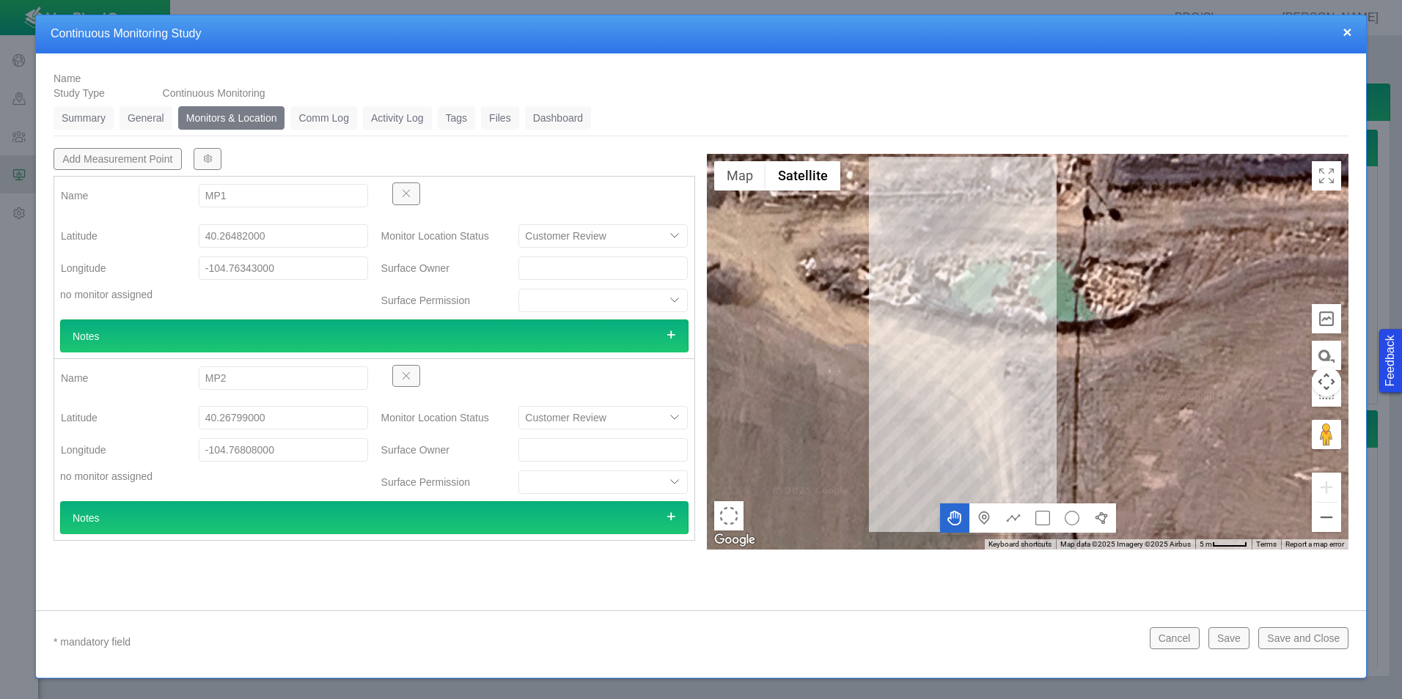
click at [333, 567] on div "Name s4SflZC2SD Study Type Continuous Monitoring Summary 0 General 0 Monitors &…" at bounding box center [701, 326] width 1330 height 545
click at [128, 159] on button "Add Measurement Point" at bounding box center [118, 159] width 128 height 22
type textarea "x"
select select "CostumerReview"
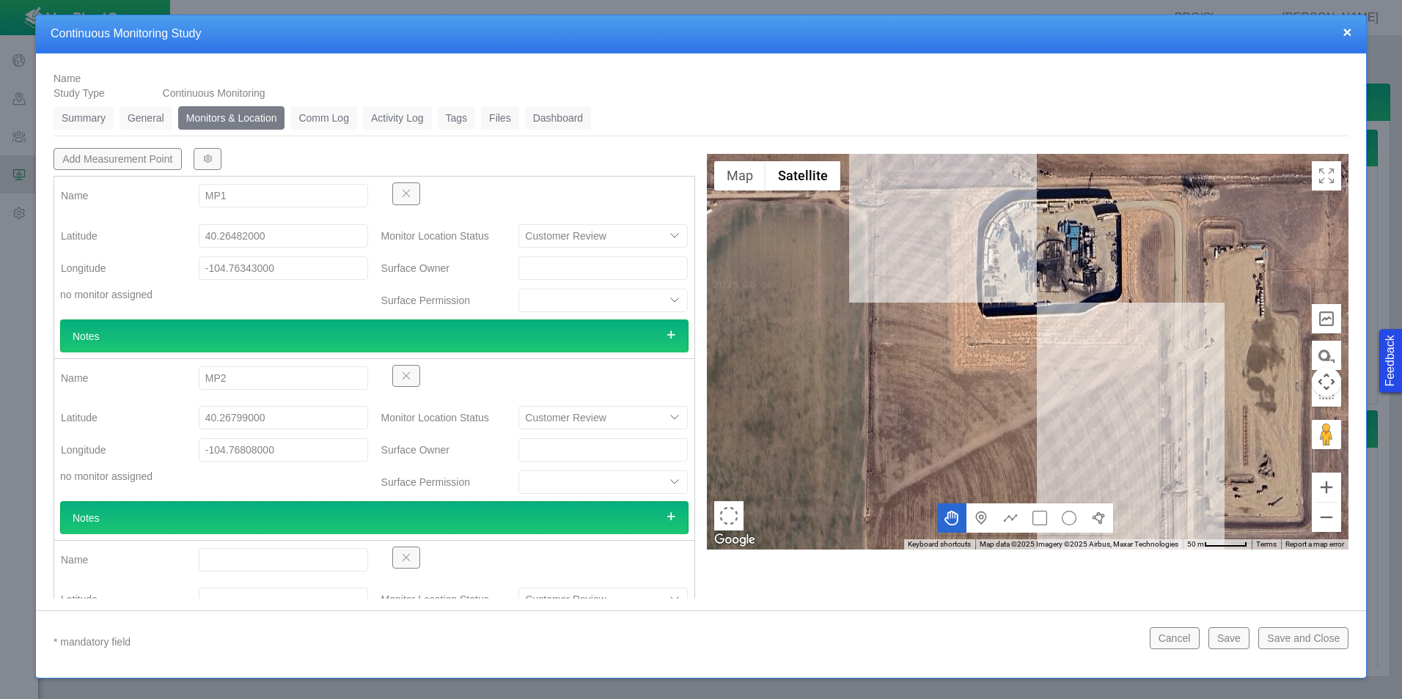
click at [405, 559] on span "button" at bounding box center [406, 558] width 10 height 10
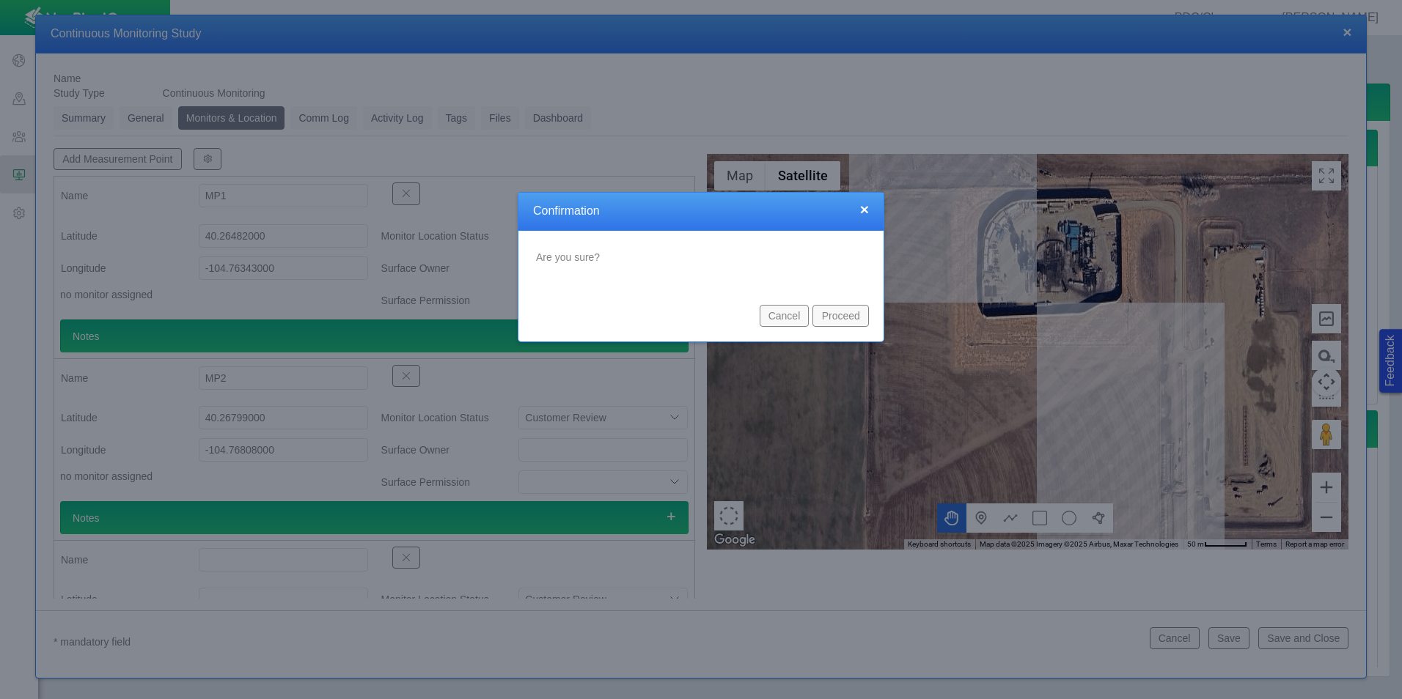
click at [843, 317] on button "Proceed" at bounding box center [840, 316] width 56 height 22
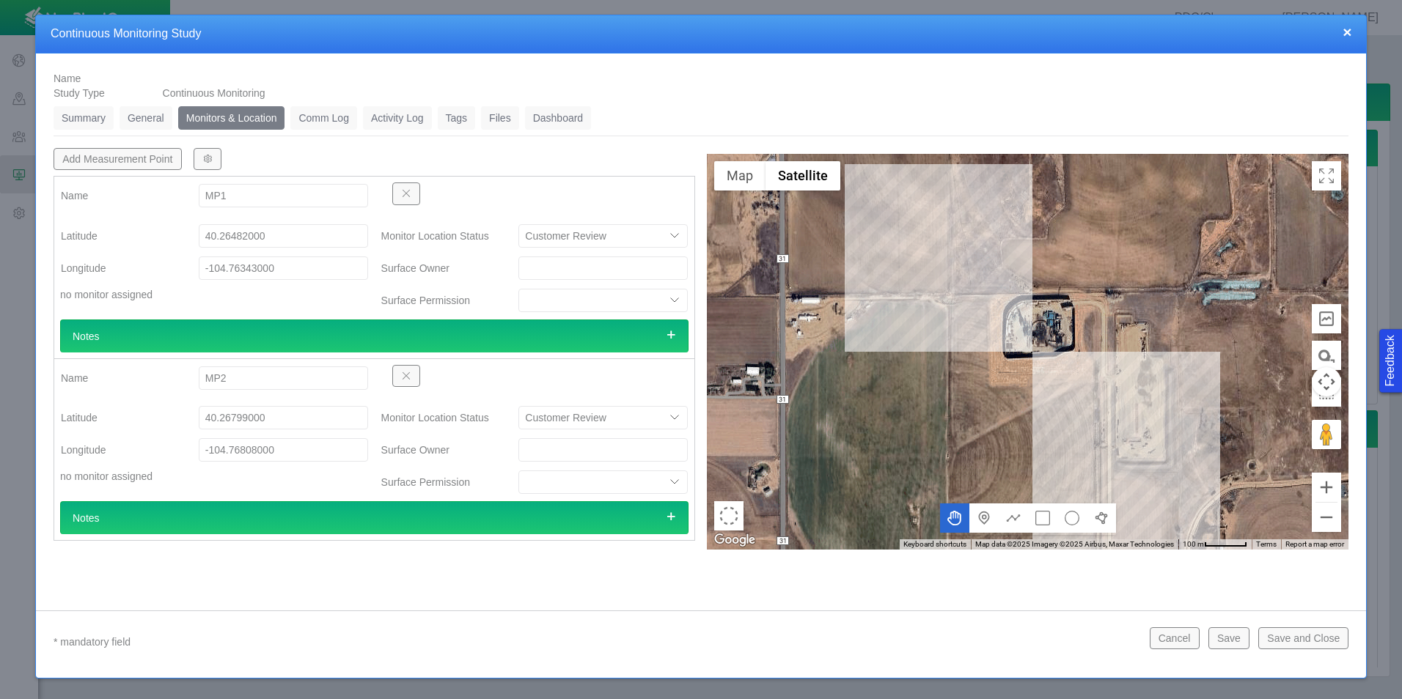
click at [158, 124] on link "General" at bounding box center [146, 117] width 53 height 23
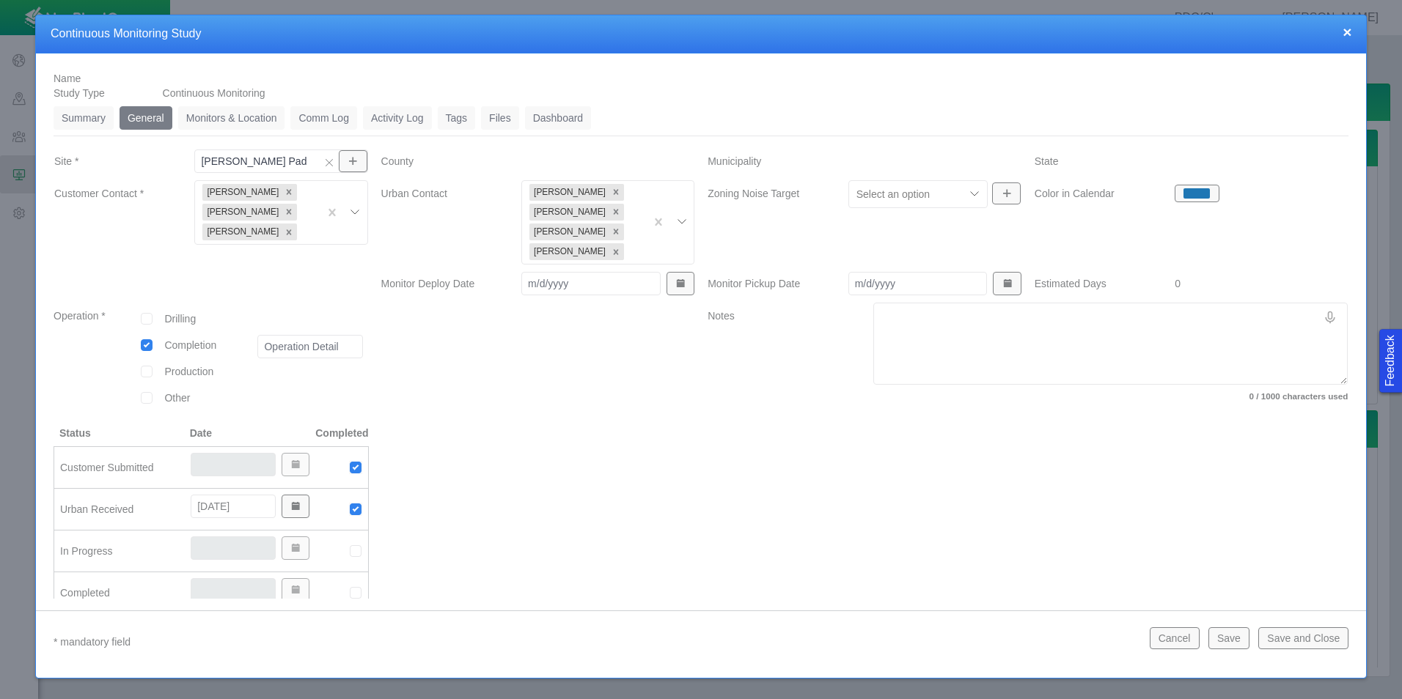
click at [84, 125] on link "Summary" at bounding box center [84, 117] width 60 height 23
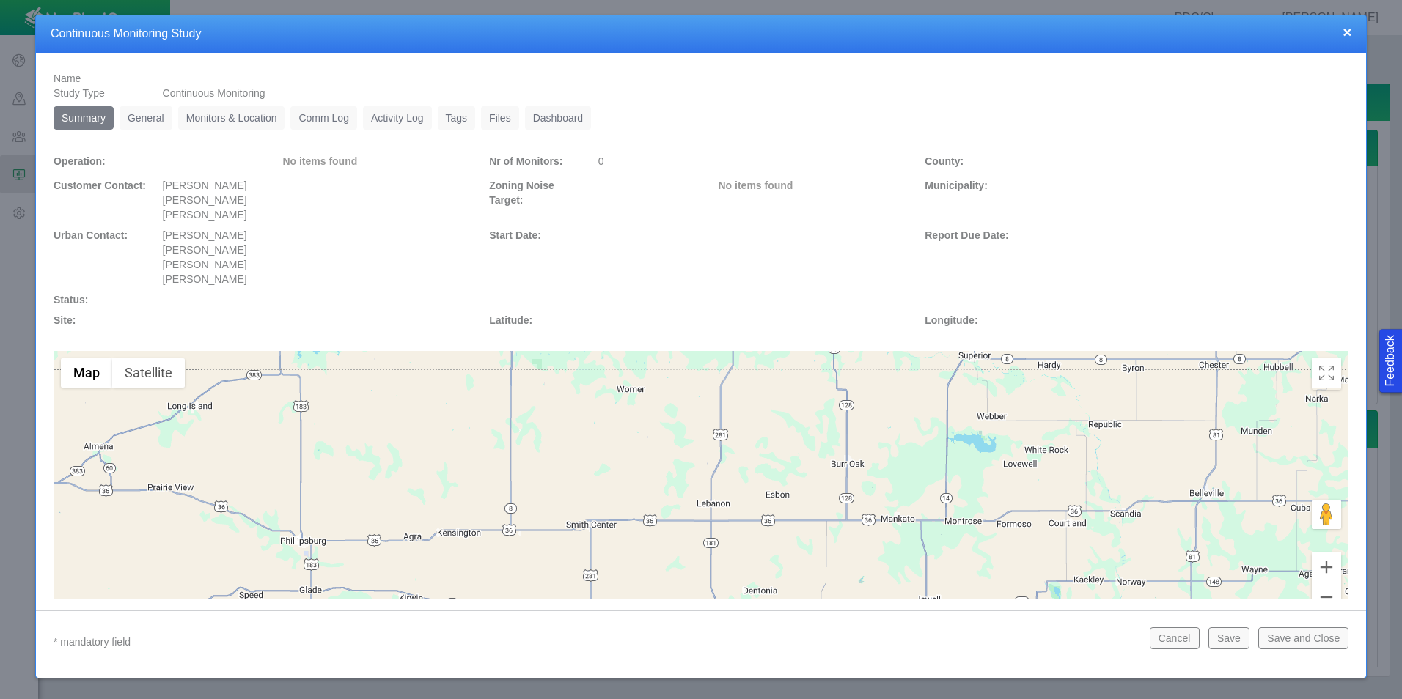
click at [160, 120] on link "General" at bounding box center [146, 117] width 53 height 23
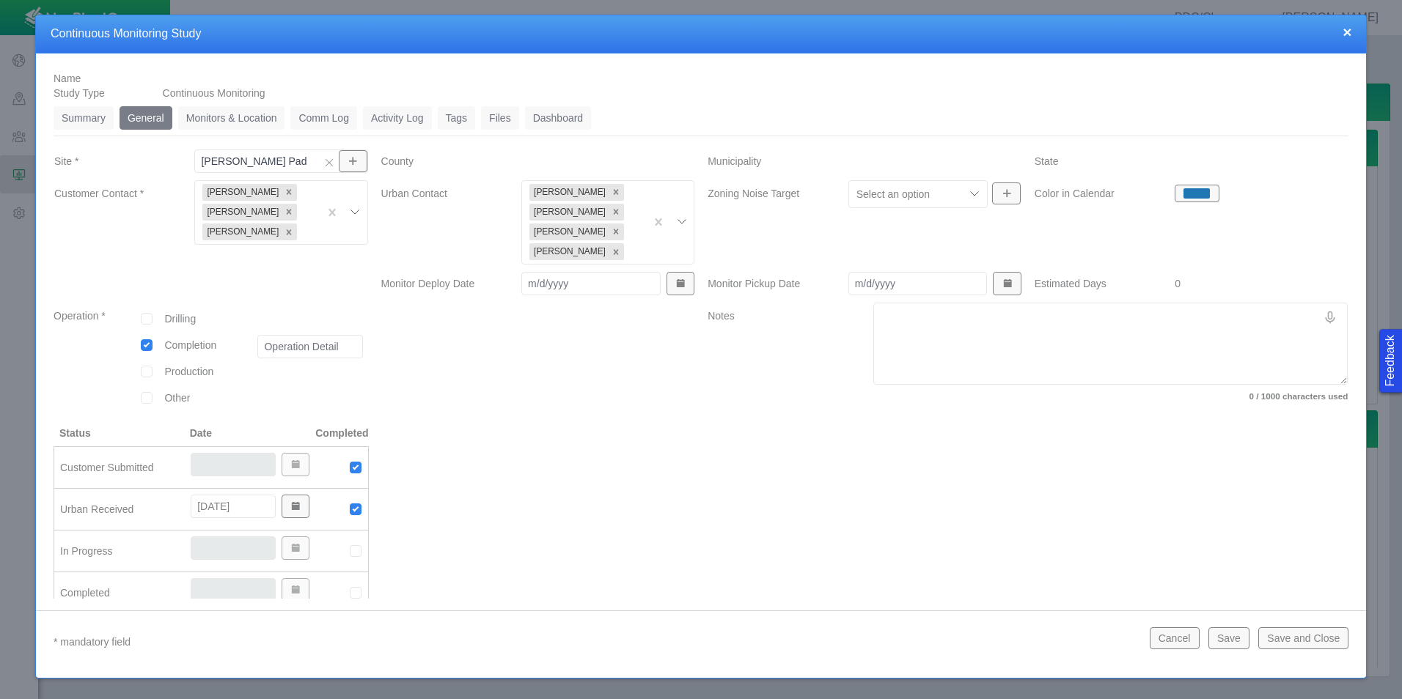
click at [259, 120] on link "Monitors & Location" at bounding box center [231, 117] width 107 height 23
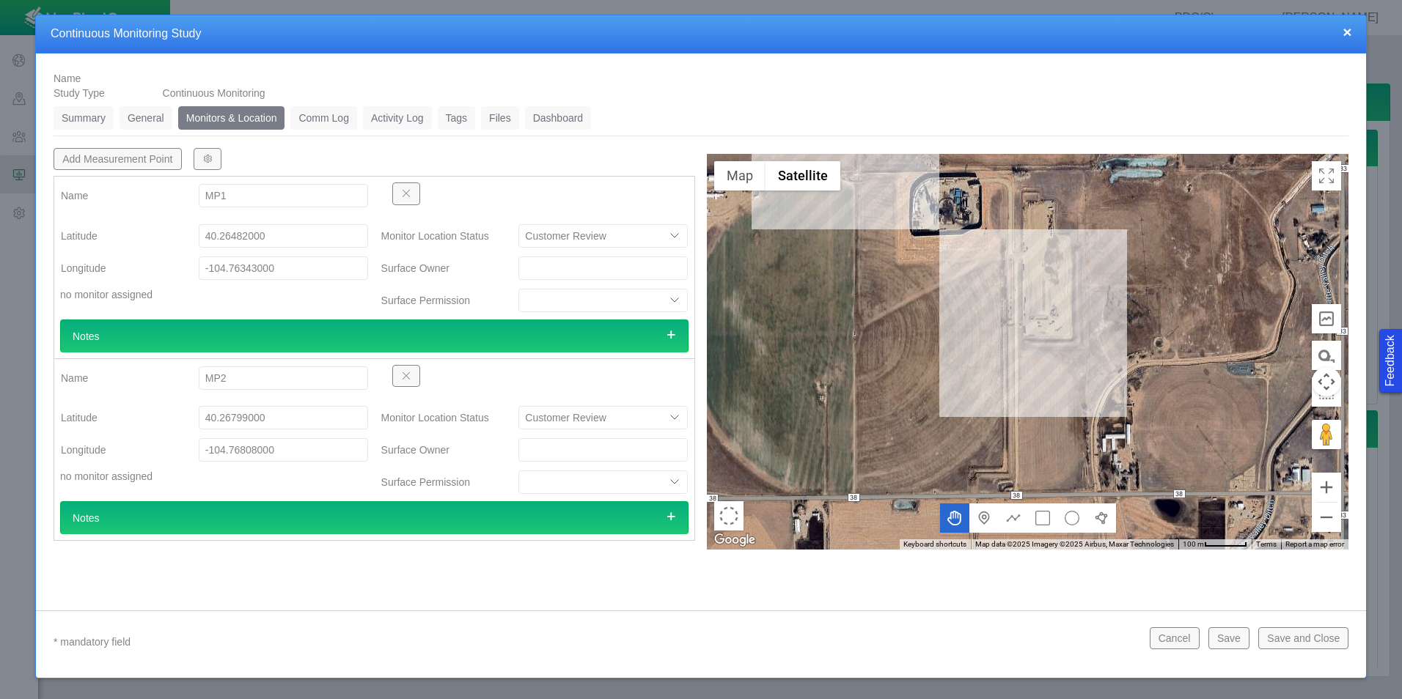
click at [150, 114] on link "General" at bounding box center [146, 117] width 53 height 23
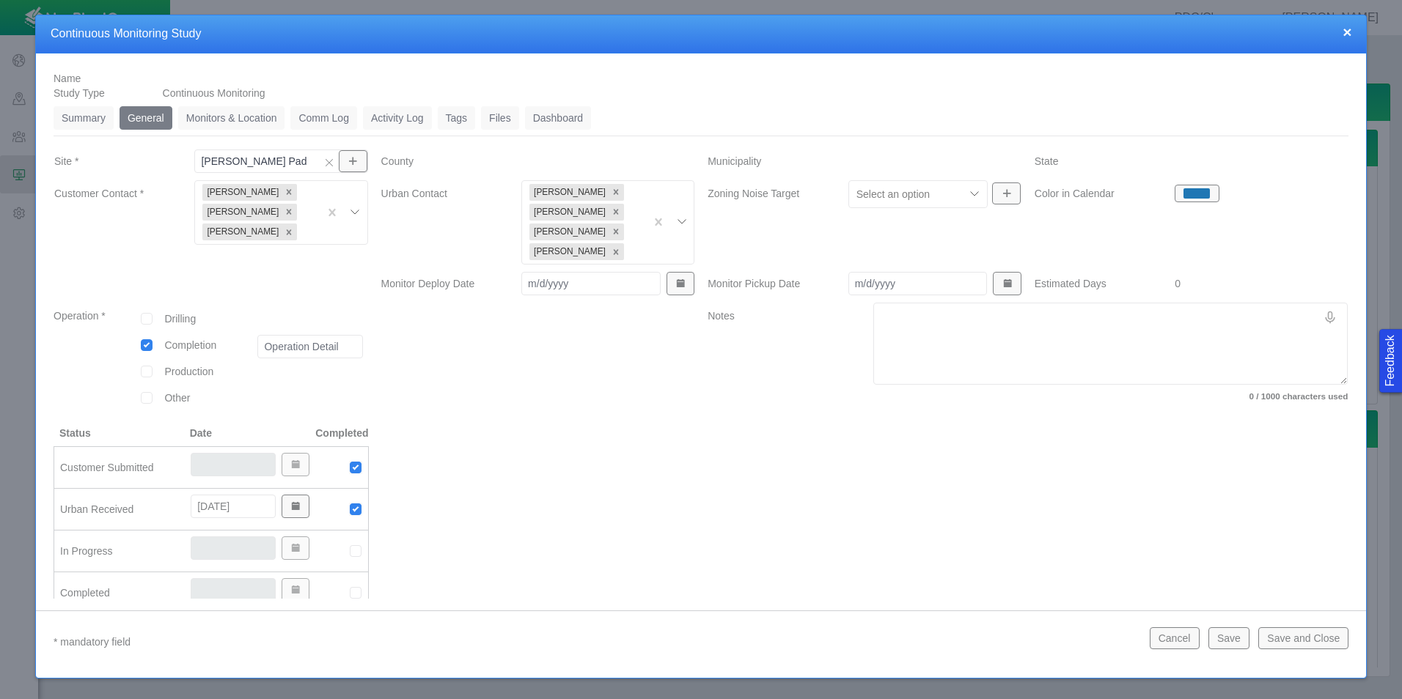
click at [86, 116] on link "Summary" at bounding box center [84, 117] width 60 height 23
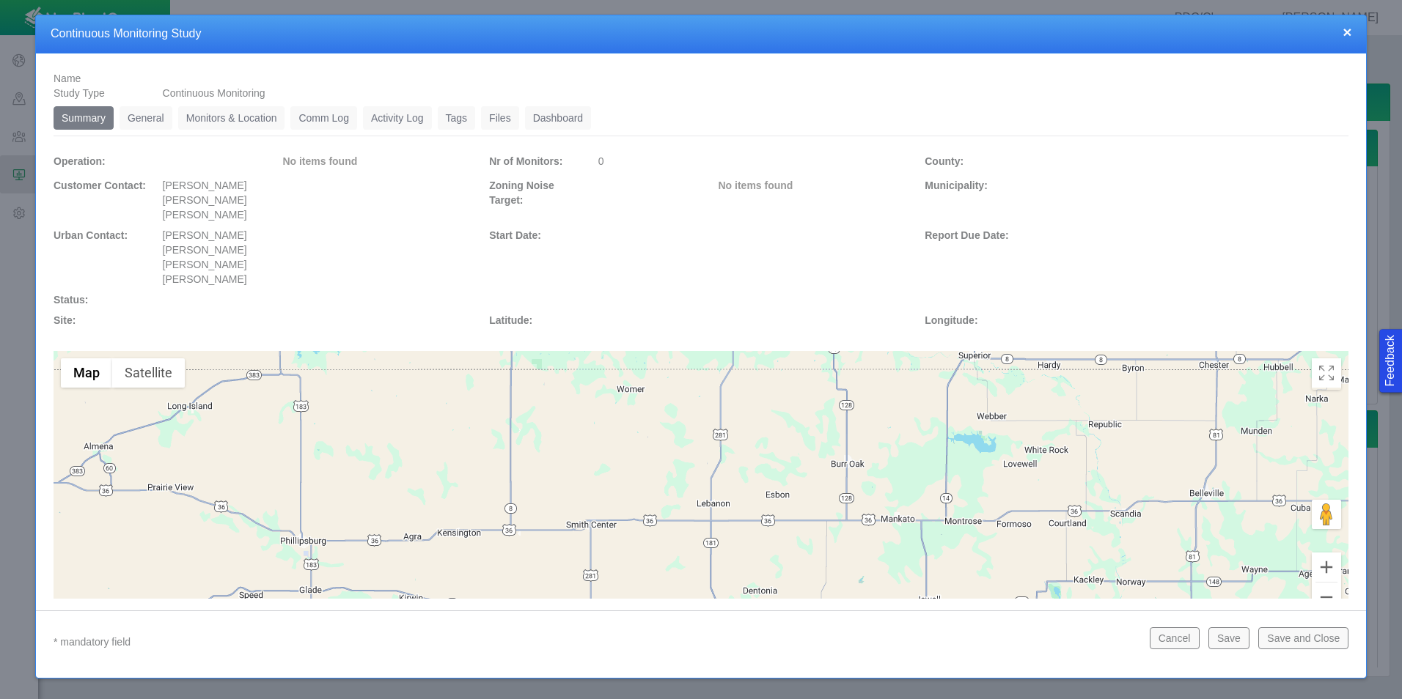
click at [152, 121] on link "General" at bounding box center [146, 117] width 53 height 23
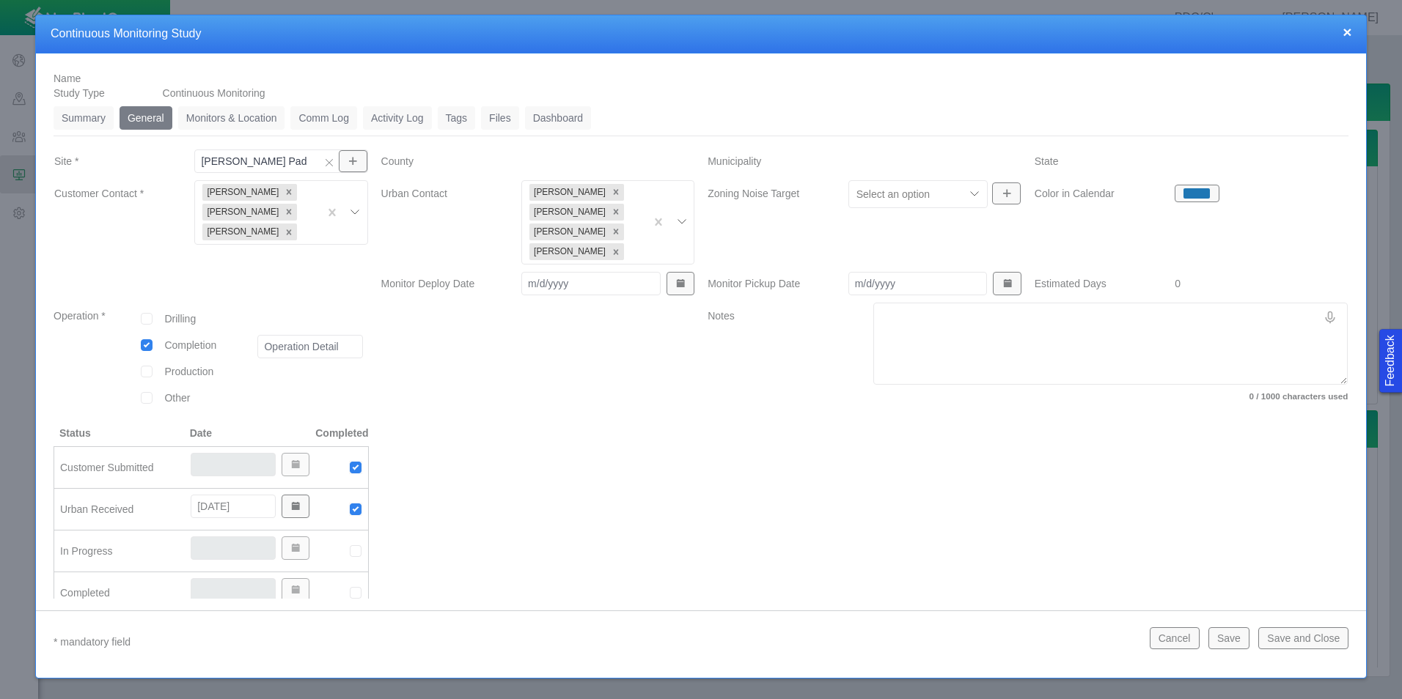
click at [210, 121] on link "Monitors & Location" at bounding box center [231, 117] width 107 height 23
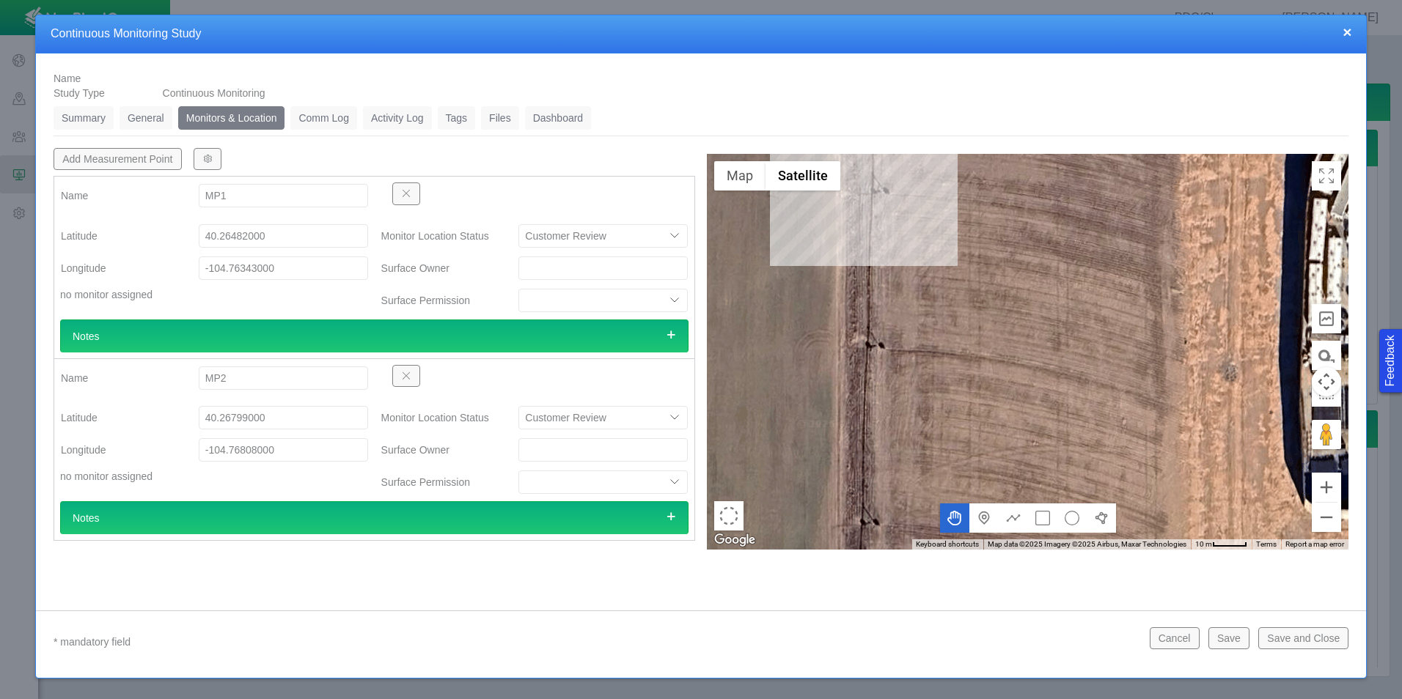
drag, startPoint x: 899, startPoint y: 232, endPoint x: 944, endPoint y: 507, distance: 278.7
click at [944, 507] on div "Map Terrain Satellite Labels Keyboard shortcuts Map Data Map data ©2025 Imagery…" at bounding box center [1028, 352] width 642 height 396
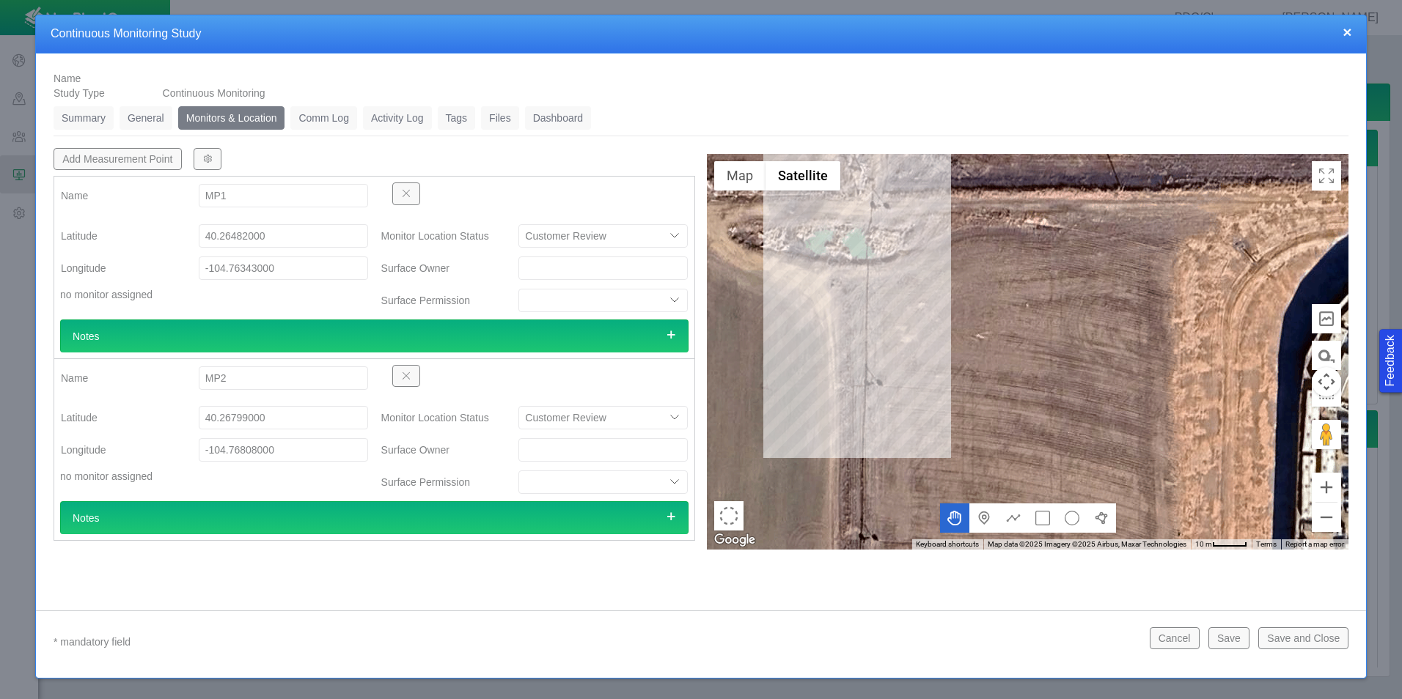
drag, startPoint x: 944, startPoint y: 507, endPoint x: 936, endPoint y: 527, distance: 21.4
click at [936, 527] on div at bounding box center [1028, 352] width 642 height 396
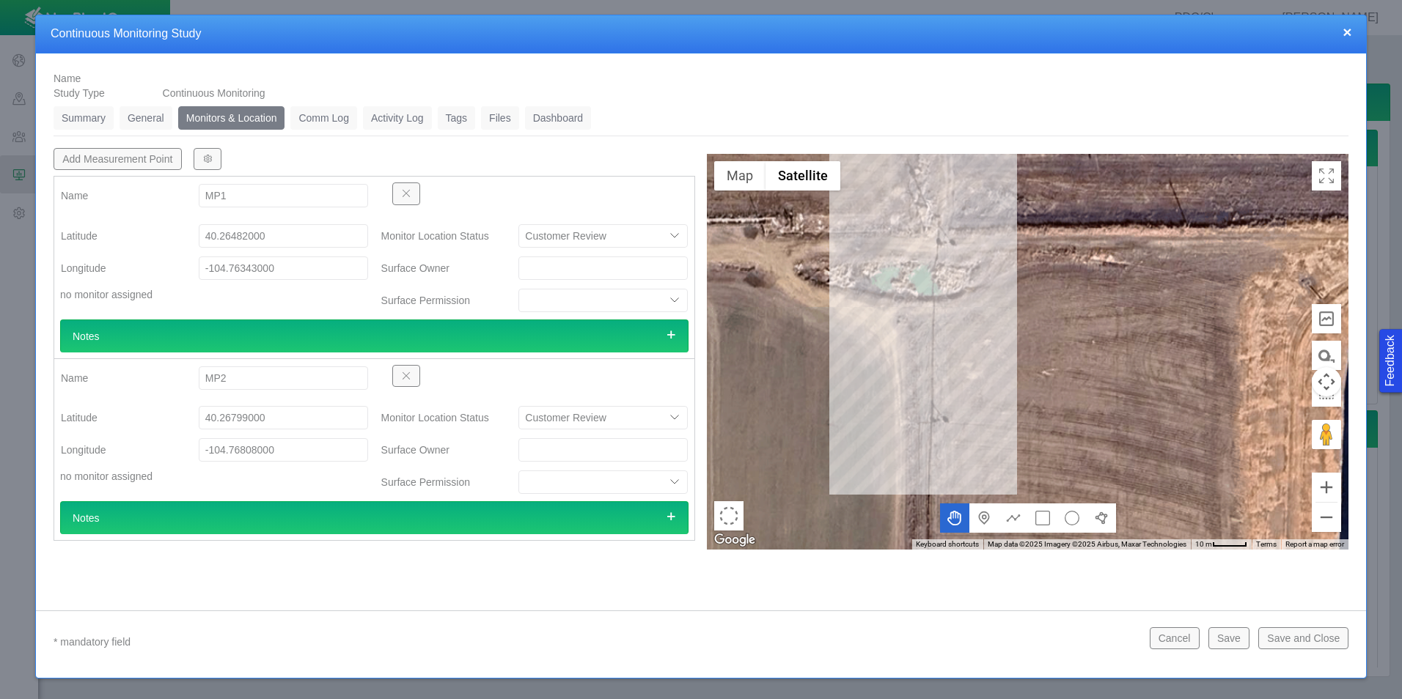
drag, startPoint x: 1038, startPoint y: 326, endPoint x: 926, endPoint y: 195, distance: 172.6
click at [926, 195] on div at bounding box center [1028, 352] width 642 height 396
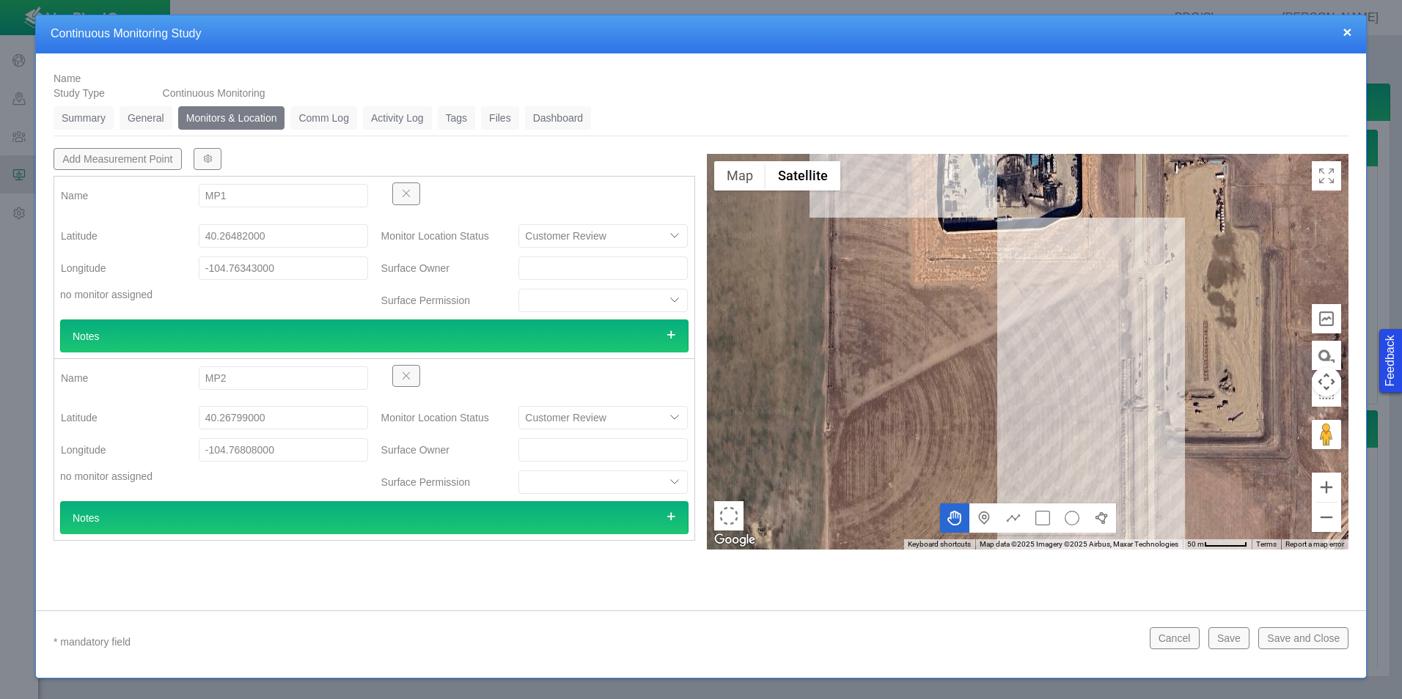
drag, startPoint x: 1078, startPoint y: 325, endPoint x: 1000, endPoint y: 228, distance: 124.1
click at [1000, 226] on div at bounding box center [1028, 352] width 642 height 396
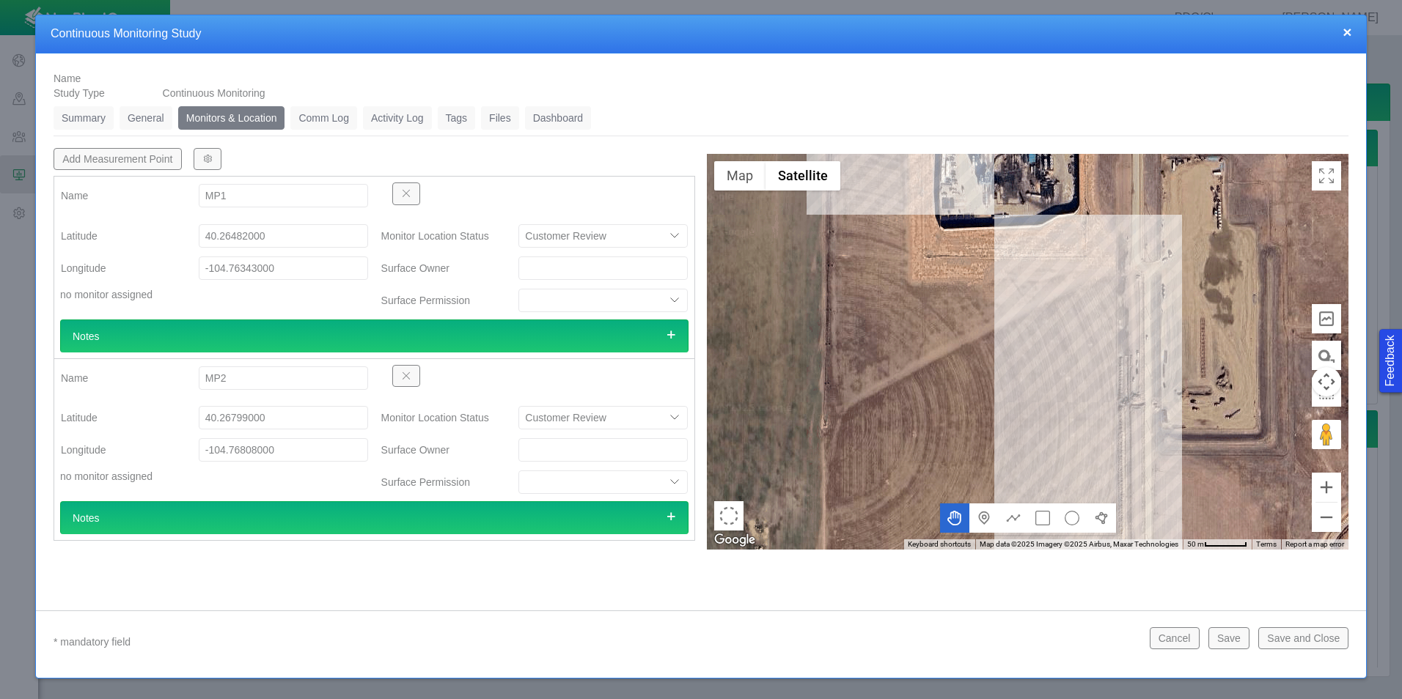
click at [337, 130] on ul "Summary 0 General 0 Monitors & Location 0 Comm Log 0 Activity Log 0 Tags 0 File…" at bounding box center [701, 121] width 1295 height 30
click at [333, 116] on link "Comm Log" at bounding box center [323, 117] width 66 height 23
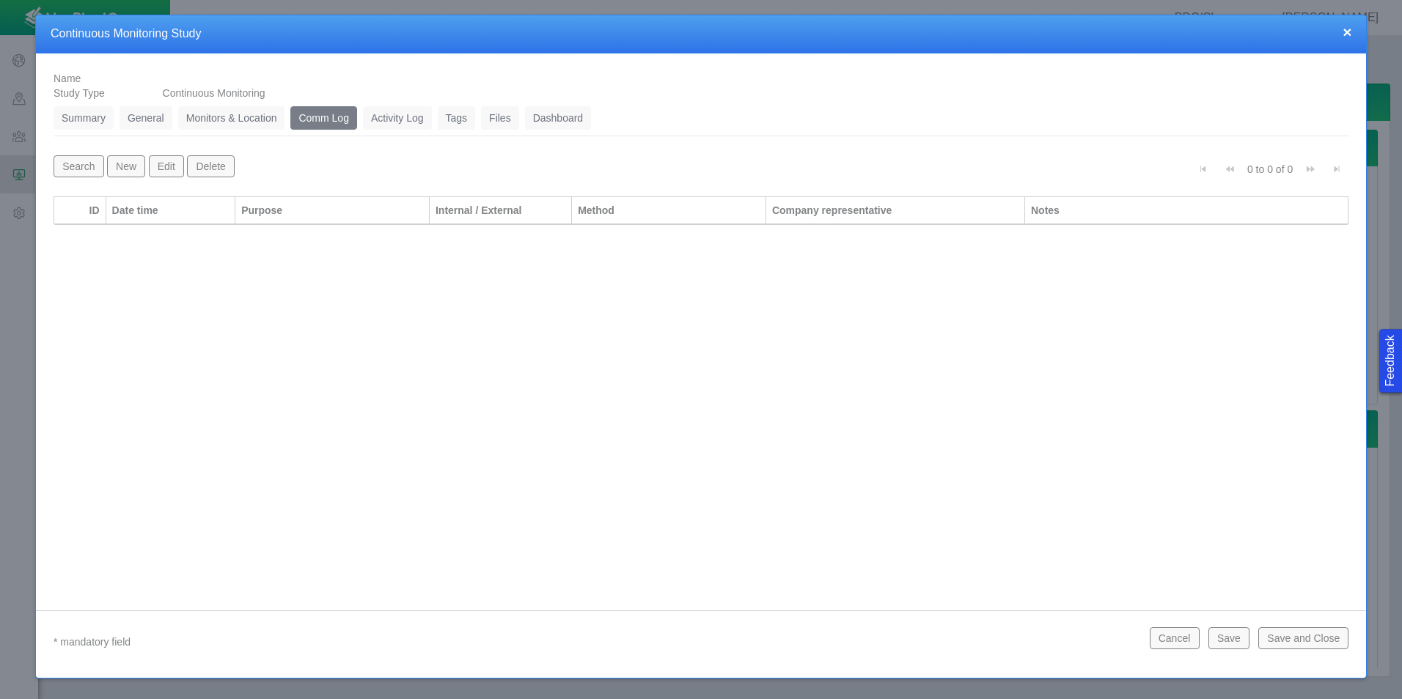
click at [96, 117] on link "Summary" at bounding box center [84, 117] width 60 height 23
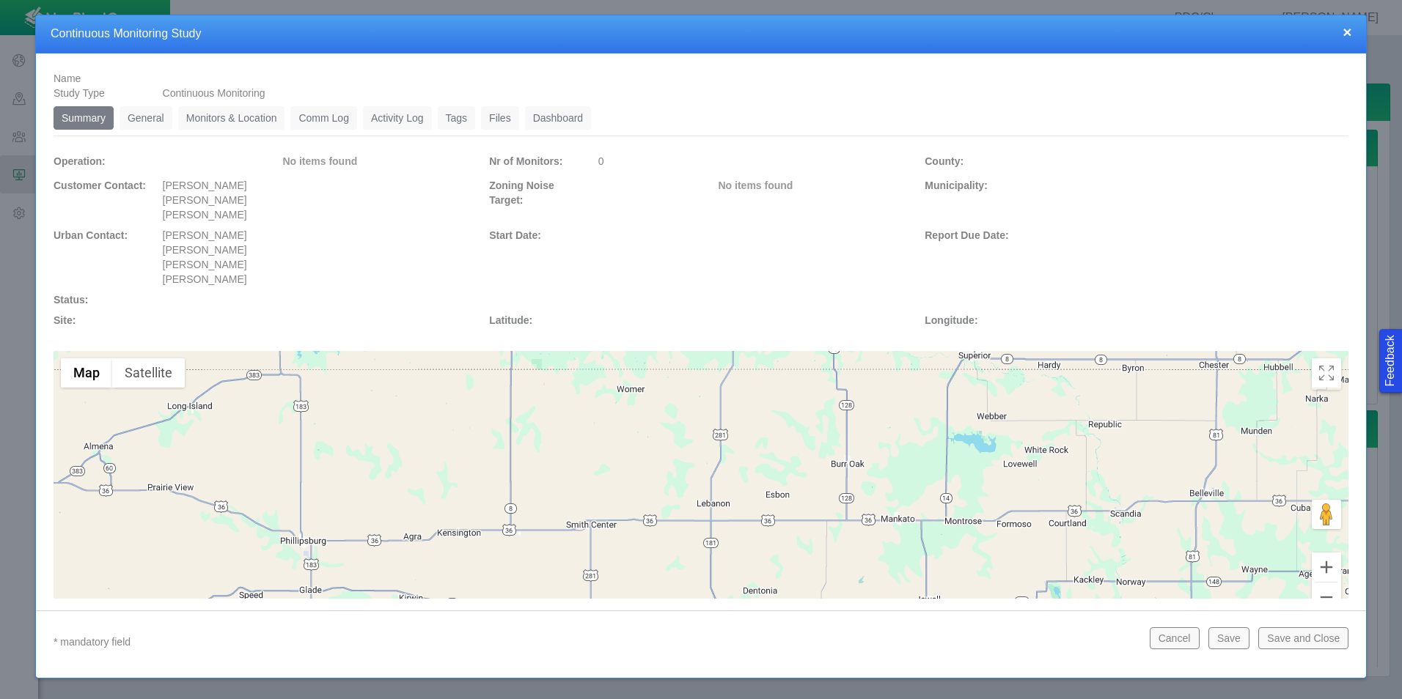
click at [149, 121] on link "General" at bounding box center [146, 117] width 53 height 23
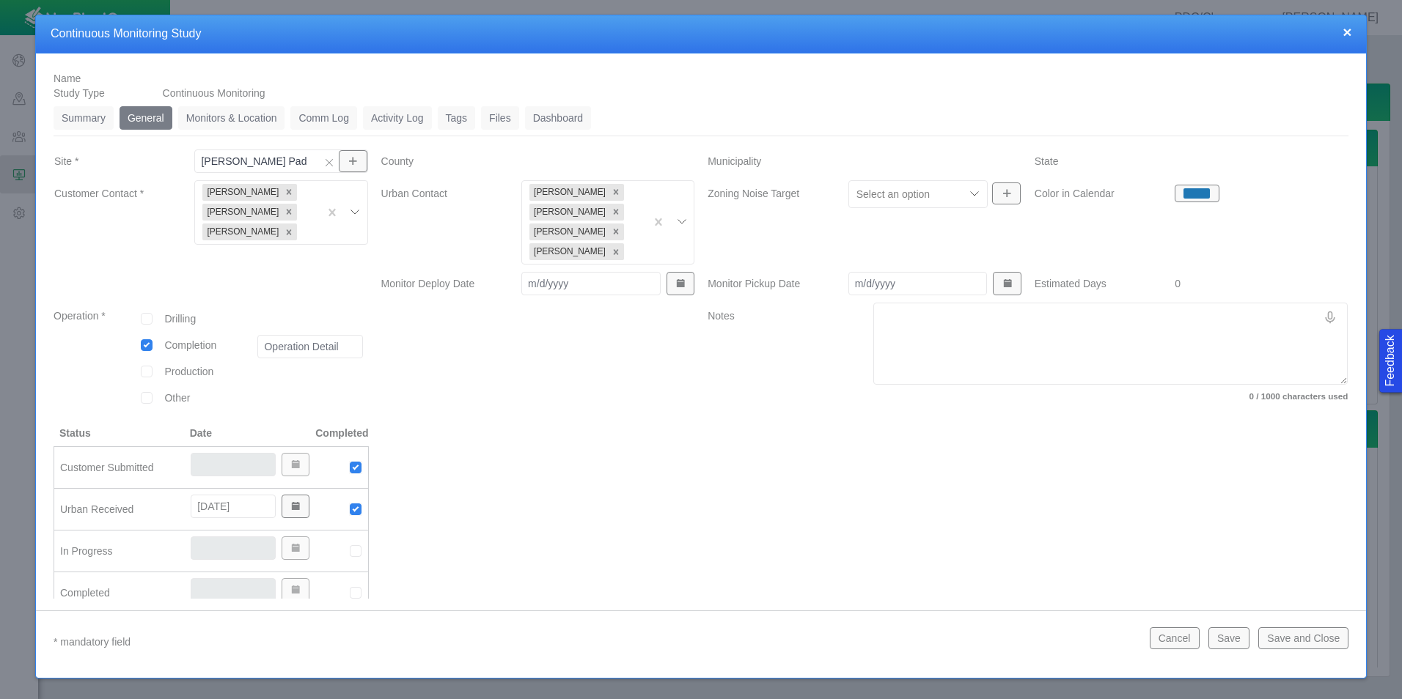
click at [573, 283] on input "Monitor Deploy Date" at bounding box center [590, 283] width 139 height 23
type input "[DATE]"
click at [584, 397] on div at bounding box center [538, 364] width 327 height 123
click at [89, 120] on link "Summary" at bounding box center [84, 117] width 60 height 23
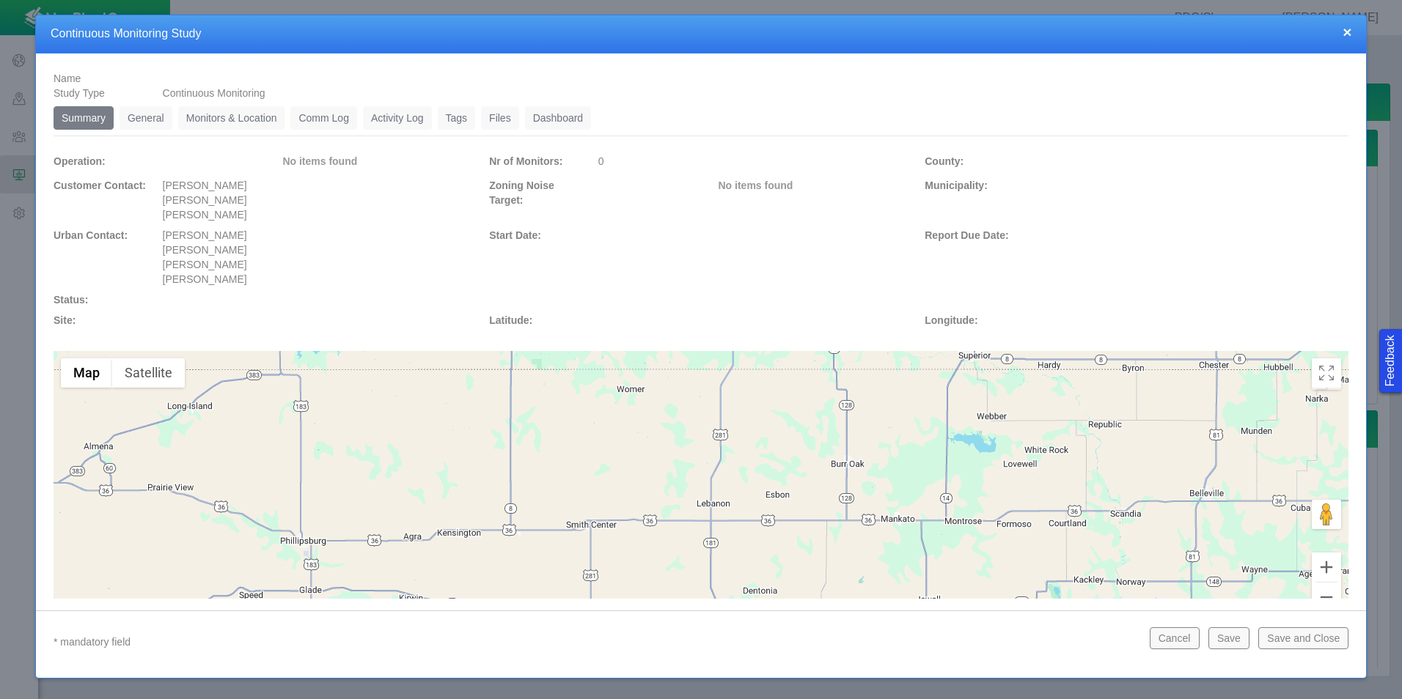
click at [150, 116] on link "General" at bounding box center [146, 117] width 53 height 23
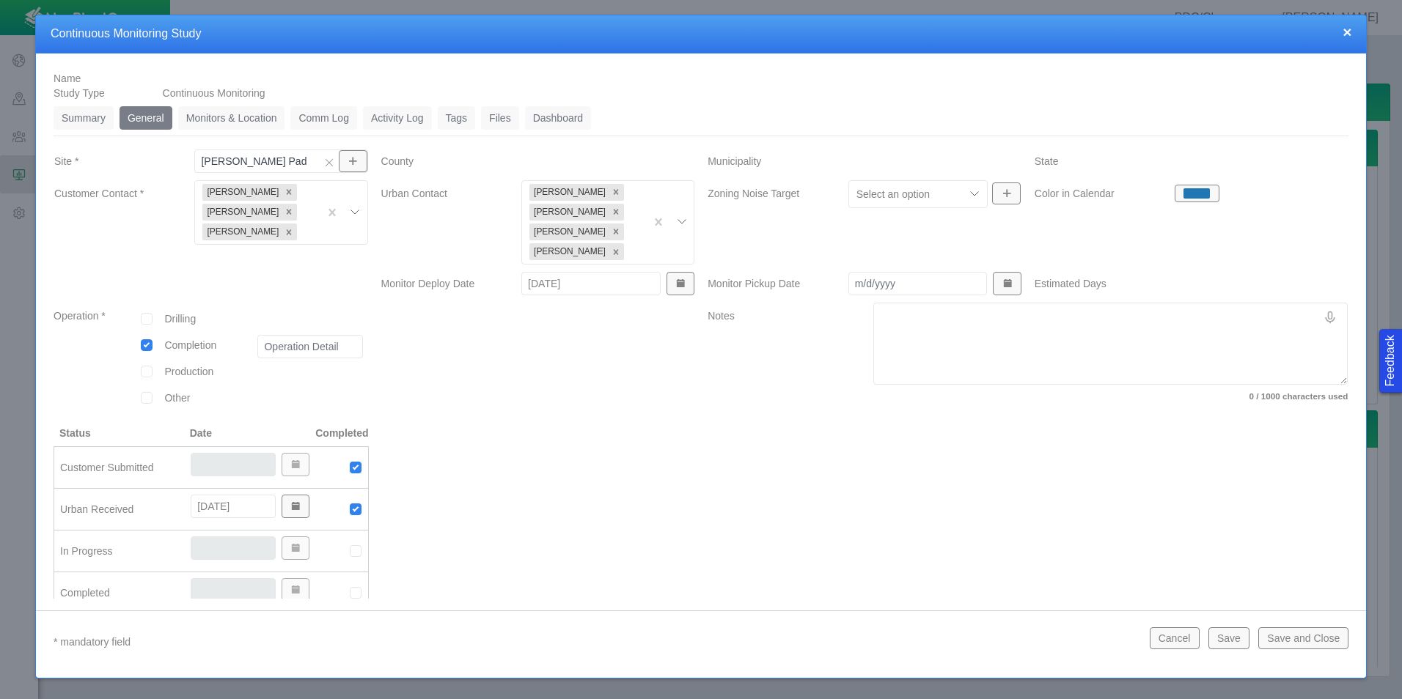
click at [207, 119] on link "Monitors & Location" at bounding box center [231, 117] width 107 height 23
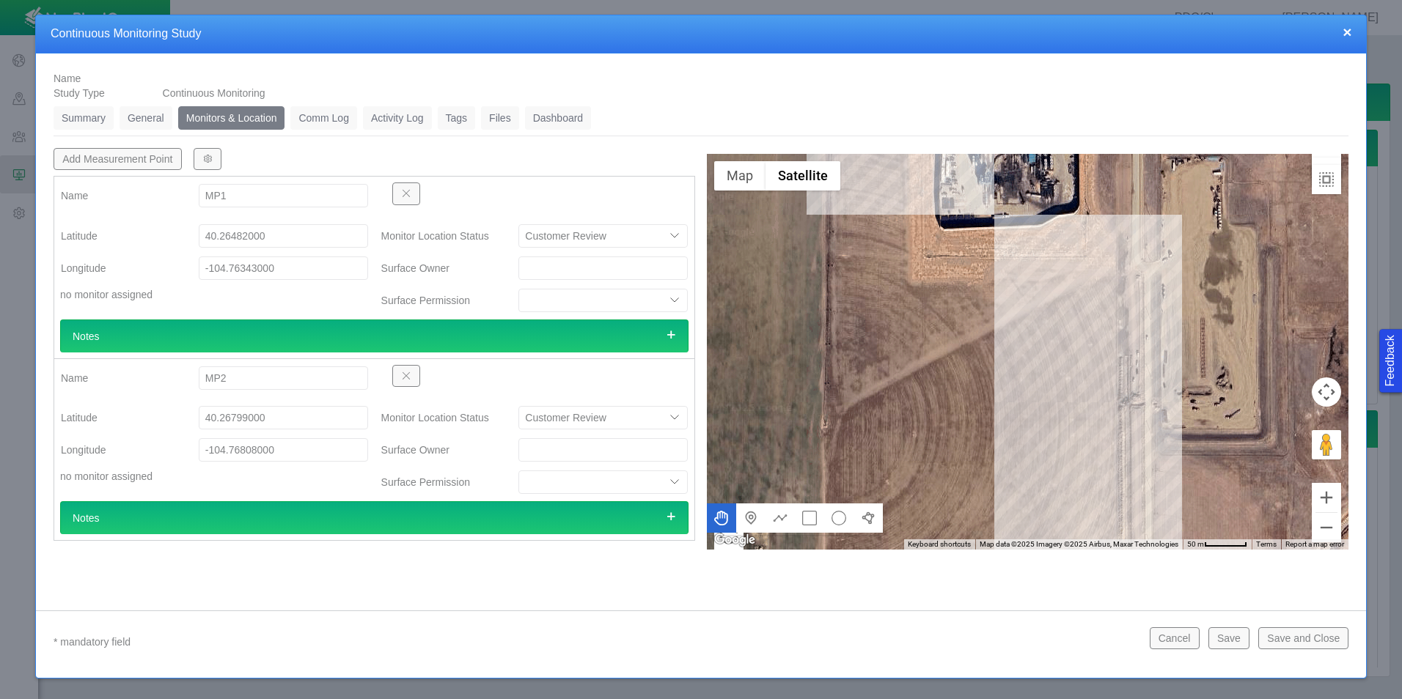
click at [95, 123] on link "Summary" at bounding box center [84, 117] width 60 height 23
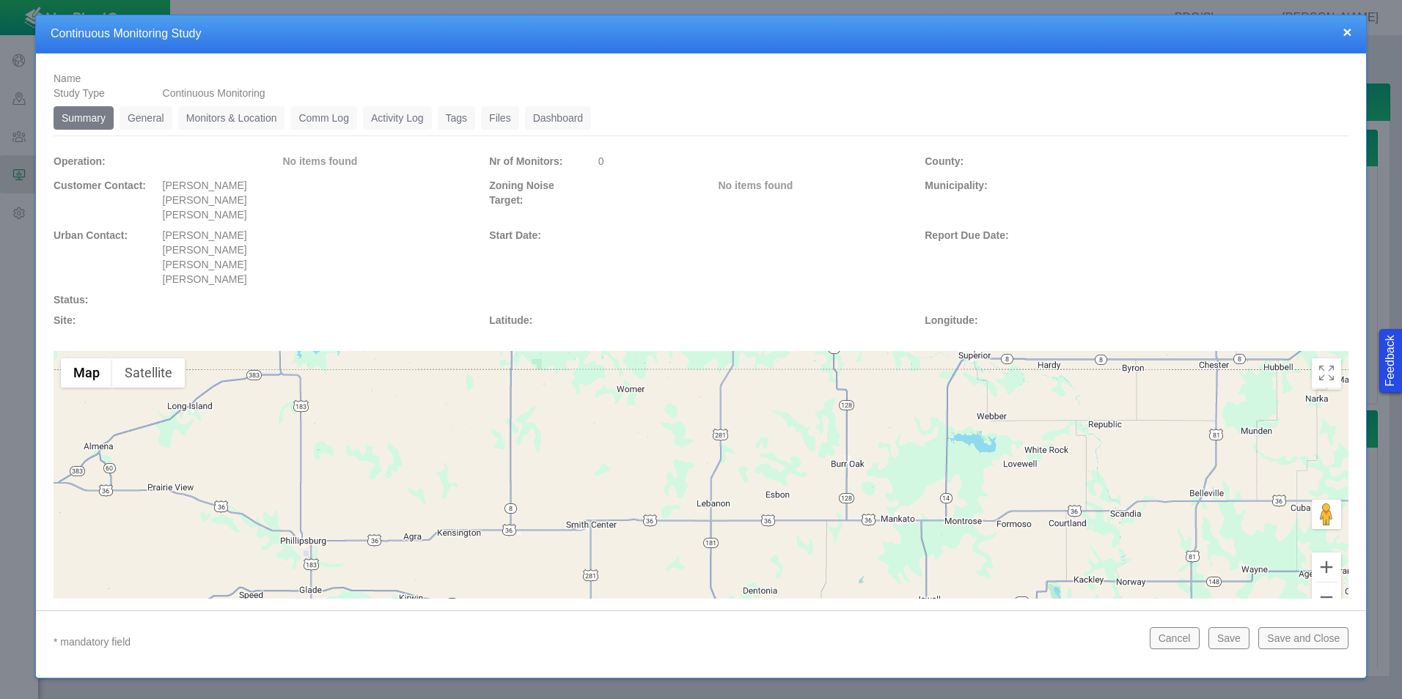
click at [144, 118] on link "General" at bounding box center [146, 117] width 53 height 23
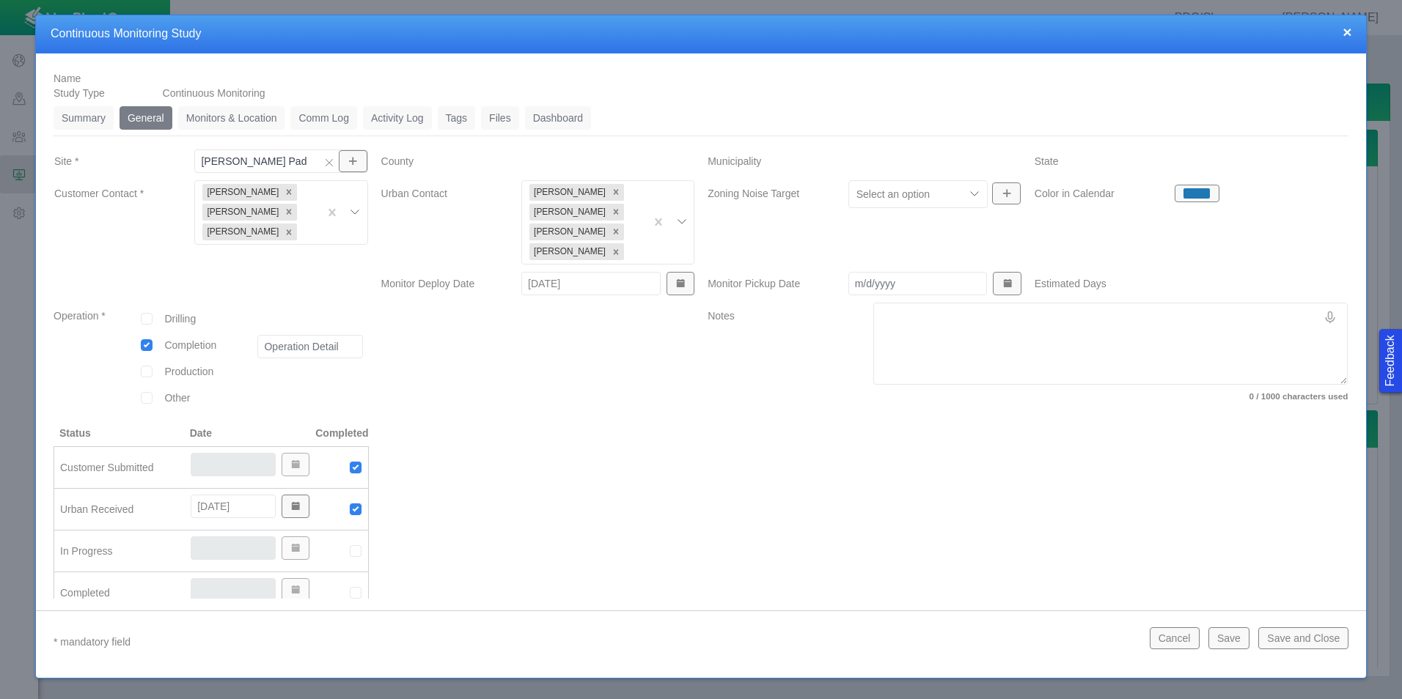
click at [232, 121] on link "Monitors & Location" at bounding box center [231, 117] width 107 height 23
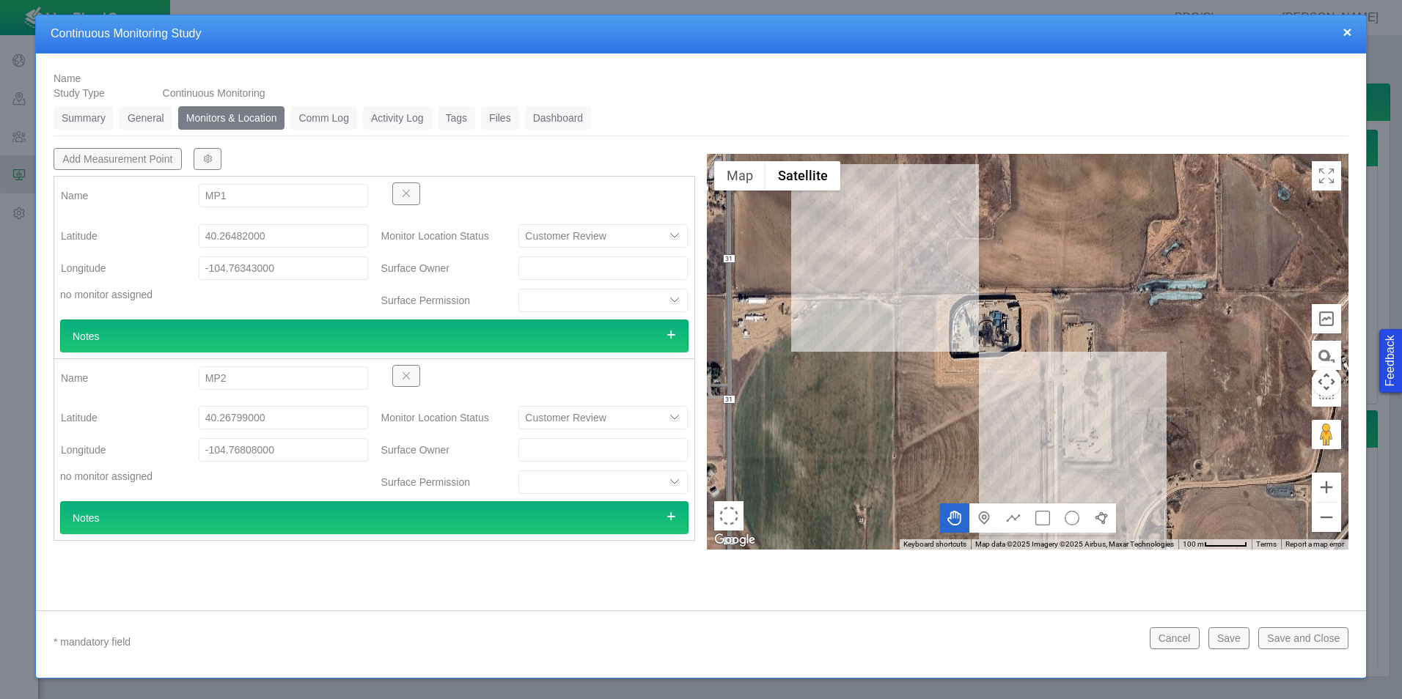
click at [95, 122] on link "Summary" at bounding box center [84, 117] width 60 height 23
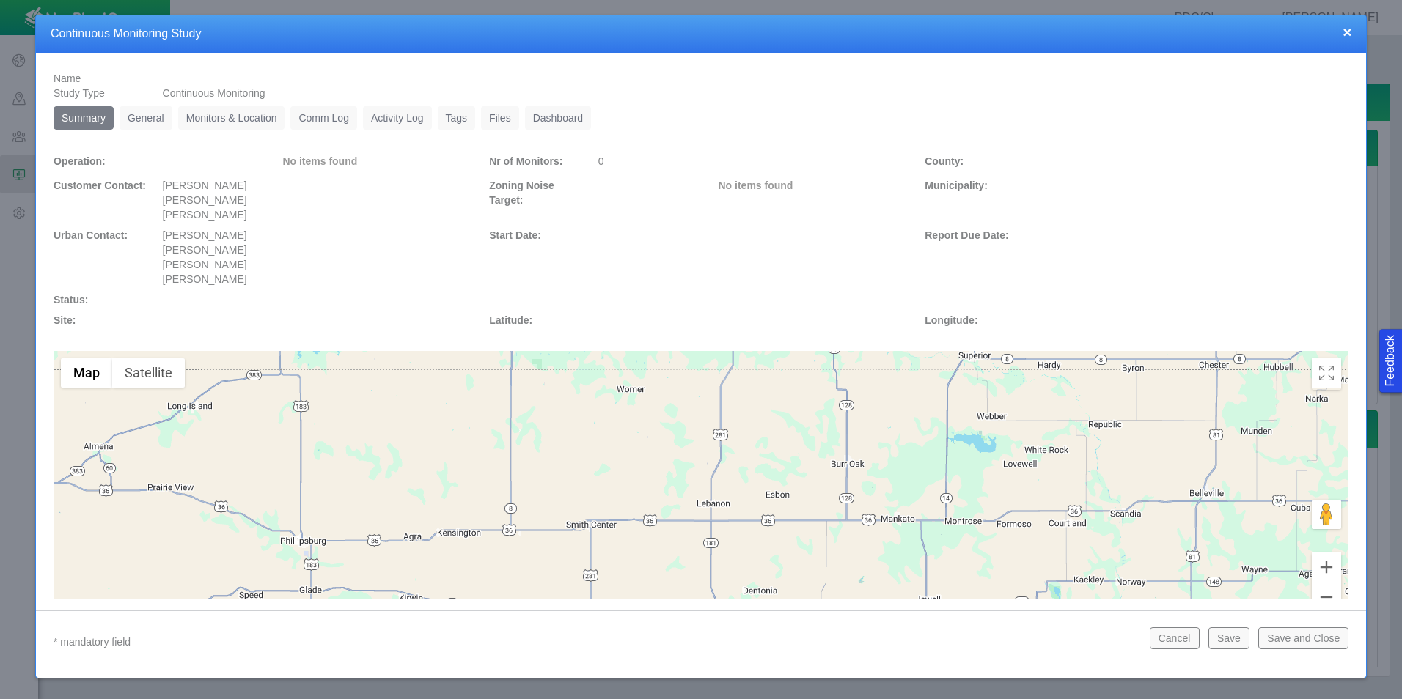
click at [144, 121] on link "General" at bounding box center [146, 117] width 53 height 23
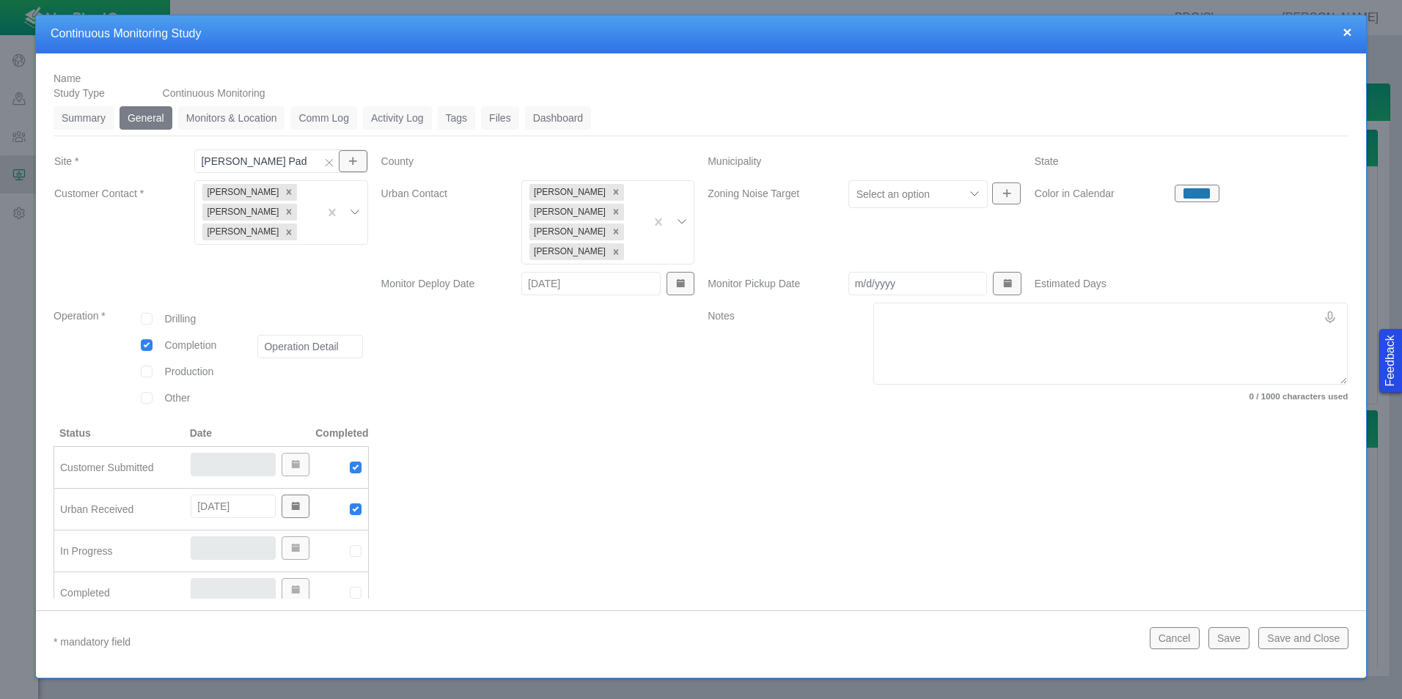
click at [1285, 633] on button "Save and Close" at bounding box center [1303, 639] width 90 height 22
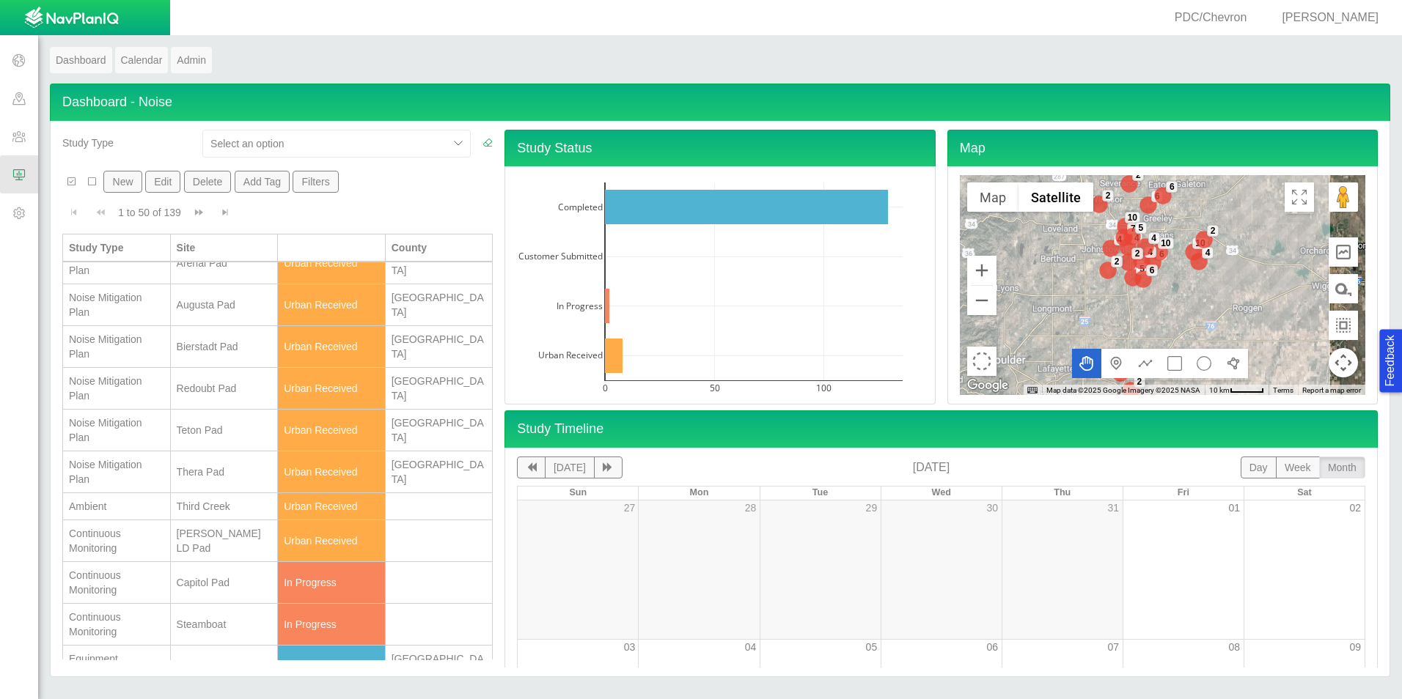
scroll to position [73, 0]
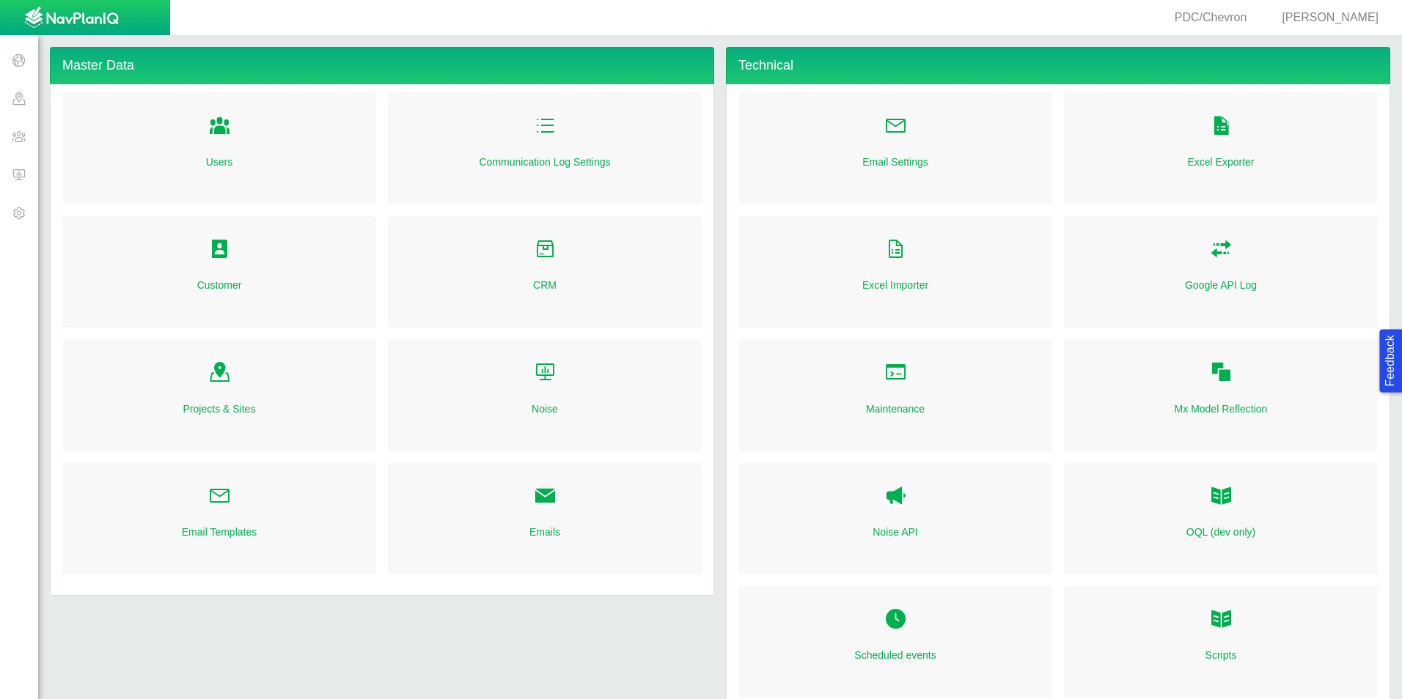
click at [19, 176] on span at bounding box center [19, 174] width 38 height 38
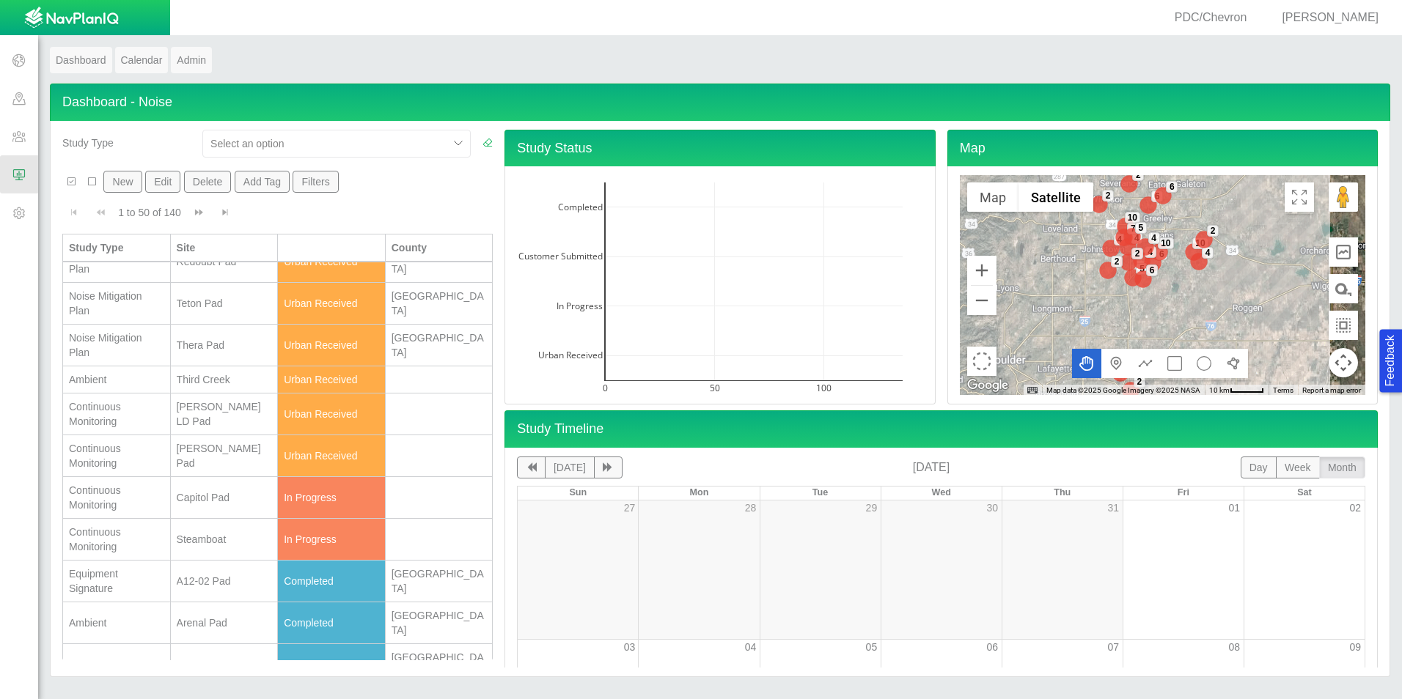
scroll to position [293, 0]
